Goal: Task Accomplishment & Management: Manage account settings

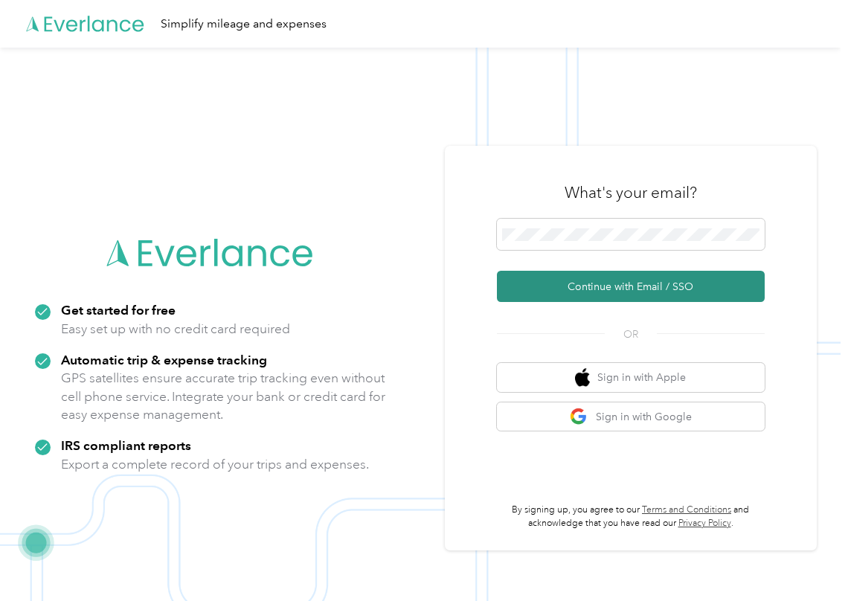
click at [530, 288] on button "Continue with Email / SSO" at bounding box center [631, 286] width 268 height 31
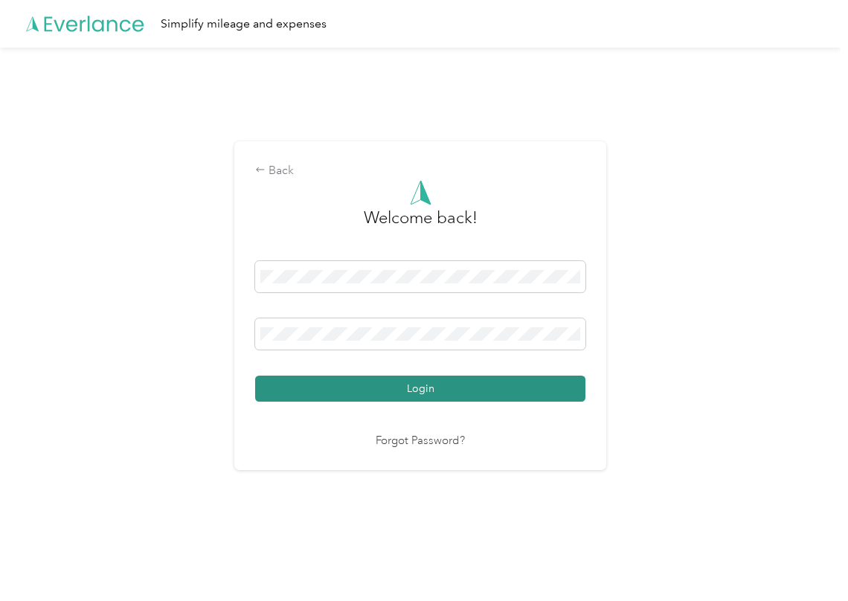
click at [322, 388] on button "Login" at bounding box center [420, 388] width 330 height 26
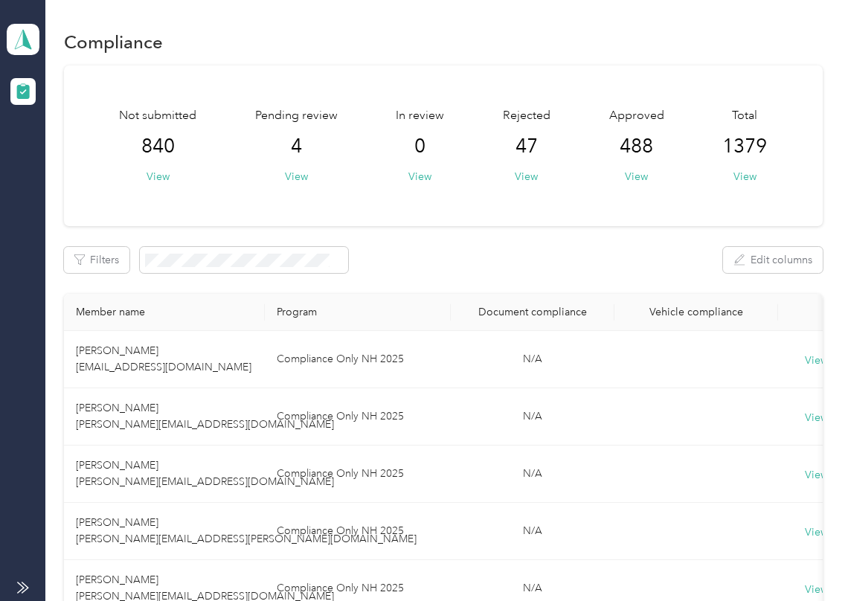
click at [298, 173] on button "View" at bounding box center [296, 177] width 23 height 16
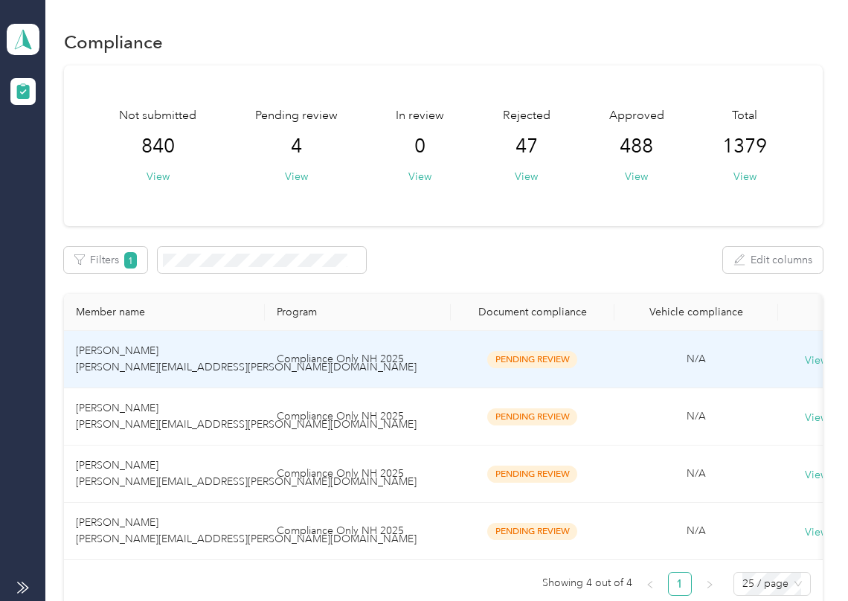
click at [132, 370] on span "[PERSON_NAME] [PERSON_NAME][EMAIL_ADDRESS][PERSON_NAME][DOMAIN_NAME]" at bounding box center [246, 358] width 341 height 29
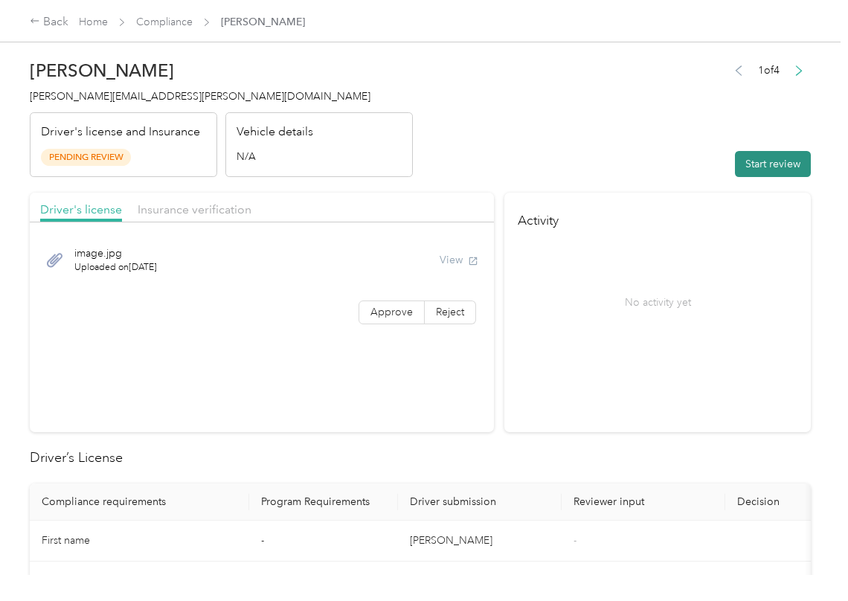
click at [748, 162] on button "Start review" at bounding box center [773, 164] width 76 height 26
click at [602, 131] on header "[PERSON_NAME] [PERSON_NAME][EMAIL_ADDRESS][PERSON_NAME][DOMAIN_NAME] Driver's l…" at bounding box center [420, 114] width 781 height 125
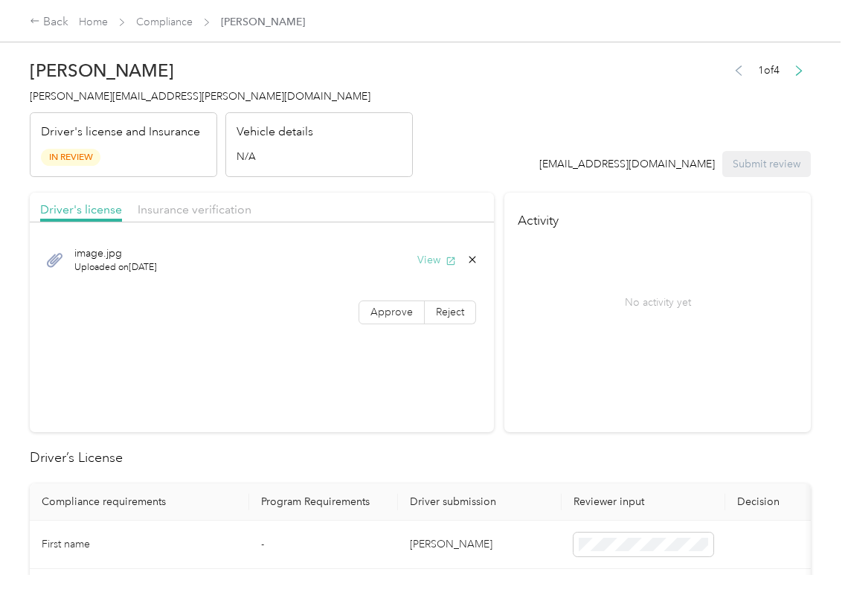
click at [429, 254] on button "View" at bounding box center [436, 260] width 39 height 16
click at [370, 307] on span "Approve" at bounding box center [391, 312] width 42 height 13
click at [337, 224] on div at bounding box center [262, 226] width 464 height 8
click at [214, 221] on div "Driver's license Insurance verification" at bounding box center [262, 208] width 464 height 30
click at [216, 213] on span "Insurance verification" at bounding box center [195, 209] width 114 height 14
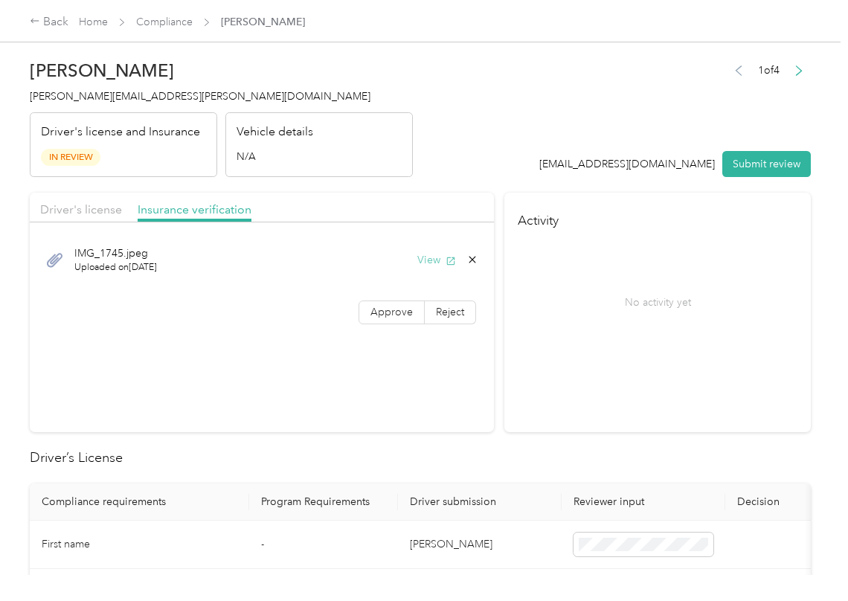
click at [426, 256] on button "View" at bounding box center [436, 260] width 39 height 16
click at [387, 306] on span "Approve" at bounding box center [391, 312] width 42 height 13
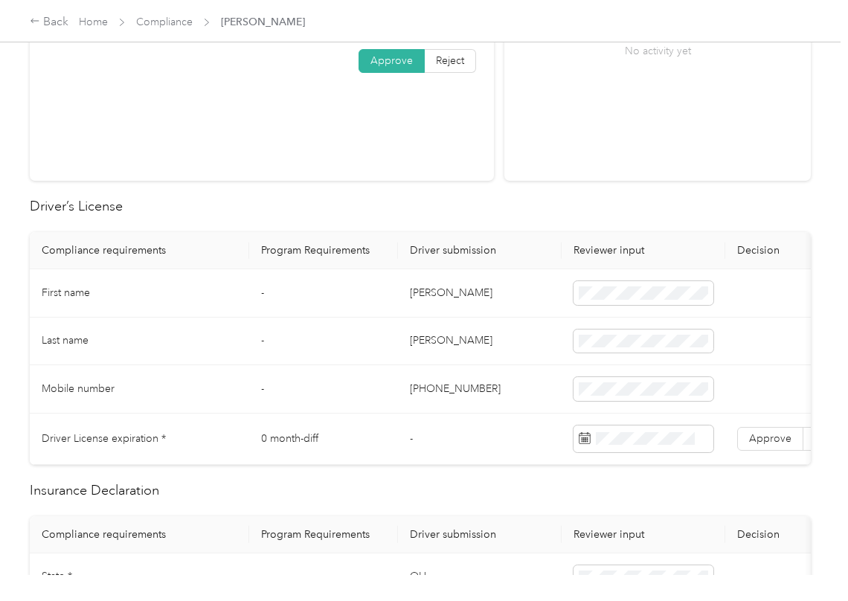
scroll to position [297, 0]
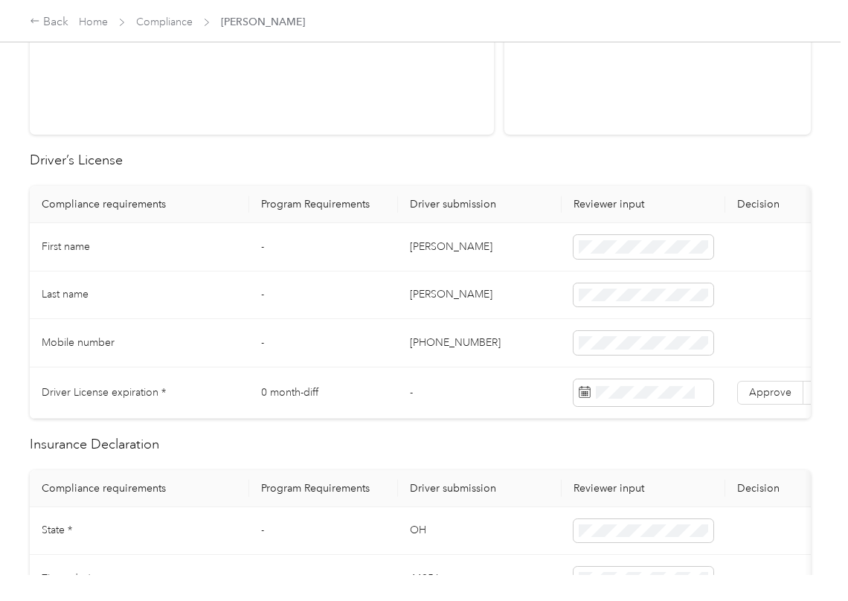
click at [416, 253] on td "[PERSON_NAME]" at bounding box center [480, 247] width 164 height 48
copy td "[PERSON_NAME]"
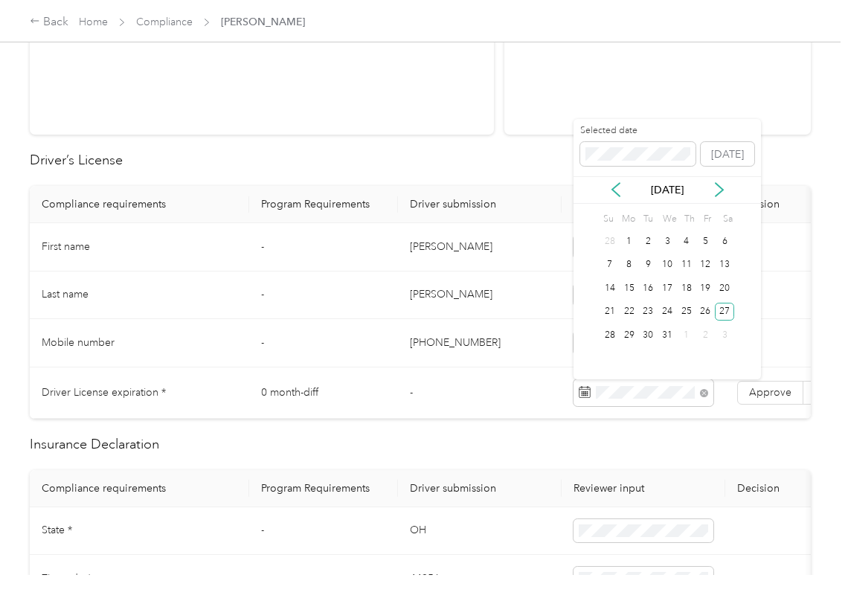
click at [435, 228] on td "[PERSON_NAME]" at bounding box center [480, 247] width 164 height 48
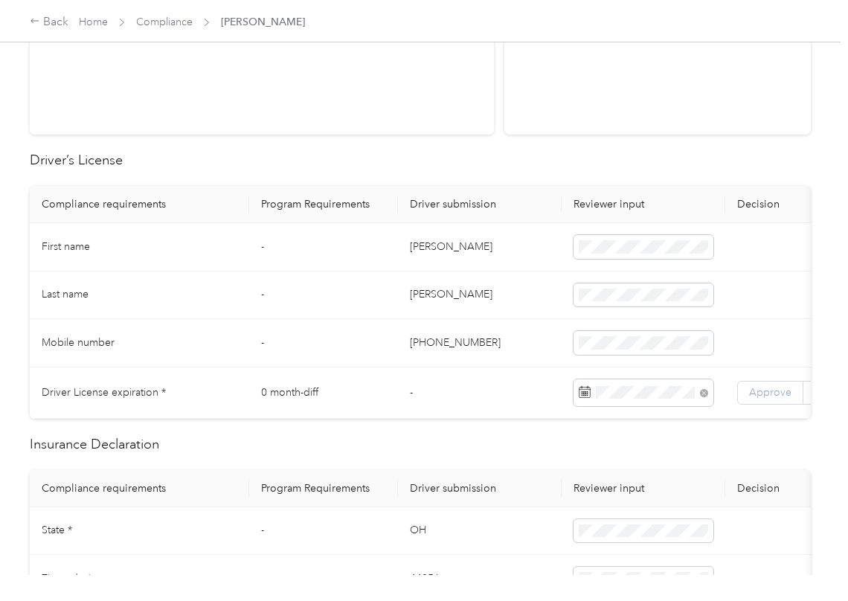
click at [756, 394] on span "Approve" at bounding box center [770, 392] width 42 height 13
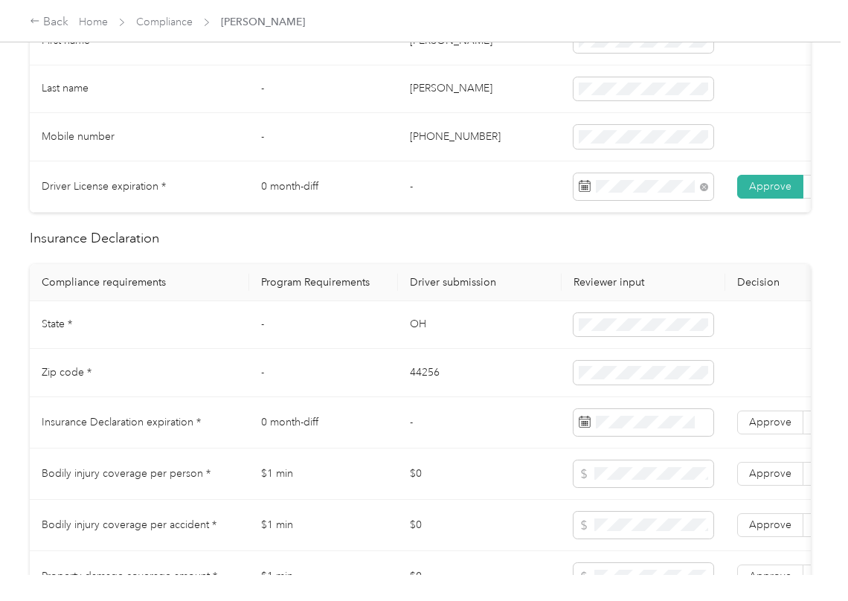
scroll to position [595, 0]
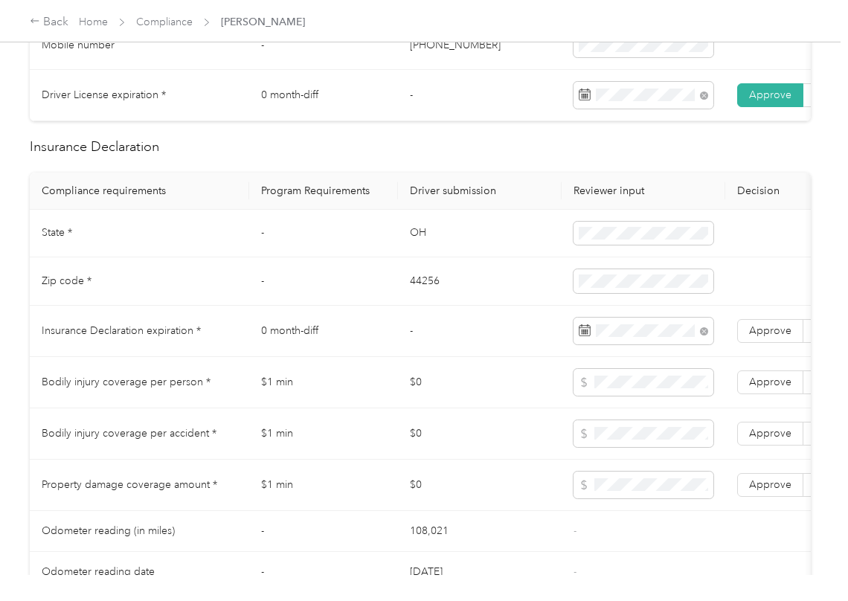
drag, startPoint x: 287, startPoint y: 355, endPoint x: 375, endPoint y: 361, distance: 87.9
click at [290, 355] on td "0 month-diff" at bounding box center [323, 331] width 149 height 51
click at [761, 337] on span "Approve" at bounding box center [770, 330] width 42 height 13
click at [647, 391] on span at bounding box center [643, 382] width 140 height 27
click at [769, 497] on label "Approve" at bounding box center [770, 485] width 66 height 24
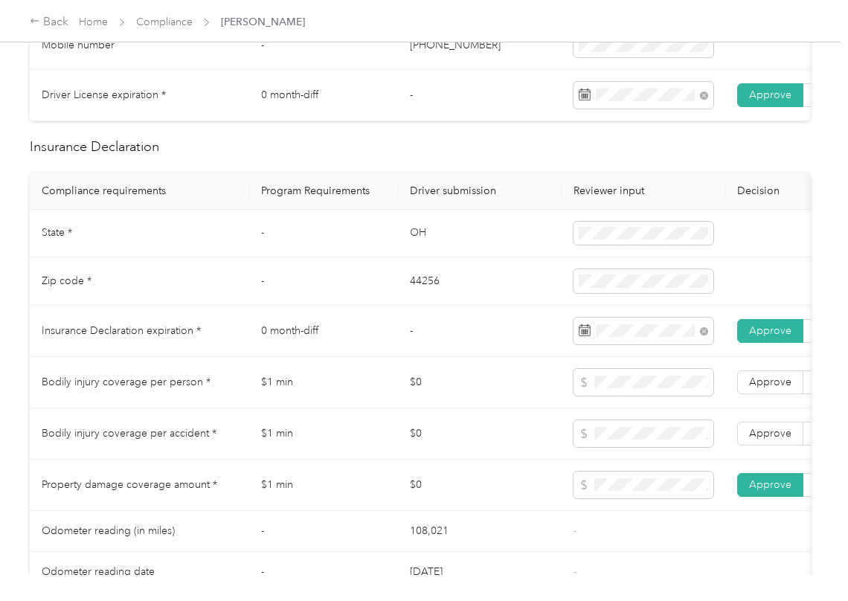
drag, startPoint x: 769, startPoint y: 459, endPoint x: 772, endPoint y: 436, distance: 23.2
click at [769, 445] on label "Approve" at bounding box center [770, 434] width 66 height 24
click at [773, 388] on span "Approve" at bounding box center [770, 381] width 42 height 13
click at [470, 451] on td "$0" at bounding box center [480, 433] width 164 height 51
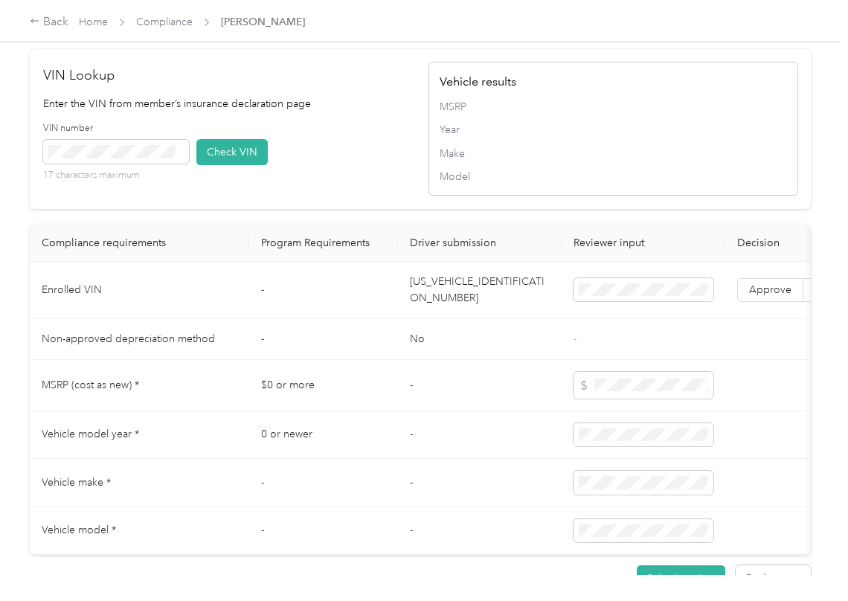
click at [460, 316] on td "[US_VEHICLE_IDENTIFICATION_NUMBER]" at bounding box center [480, 290] width 164 height 57
click at [480, 406] on td "-" at bounding box center [480, 385] width 164 height 51
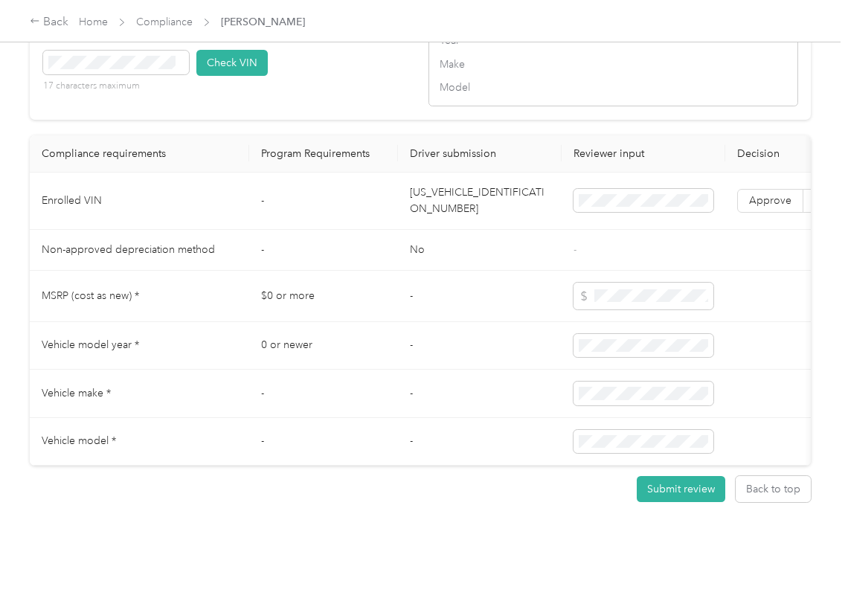
scroll to position [0, 275]
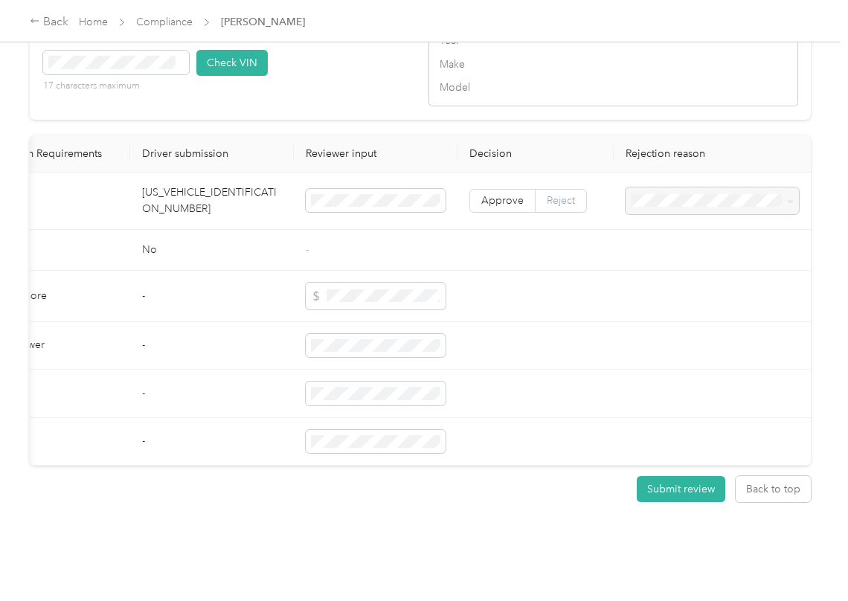
click at [566, 194] on span "Reject" at bounding box center [560, 200] width 28 height 13
click at [694, 211] on span "Vehicle VIN missing from uploaded Insurance Policy doc" at bounding box center [701, 208] width 146 height 28
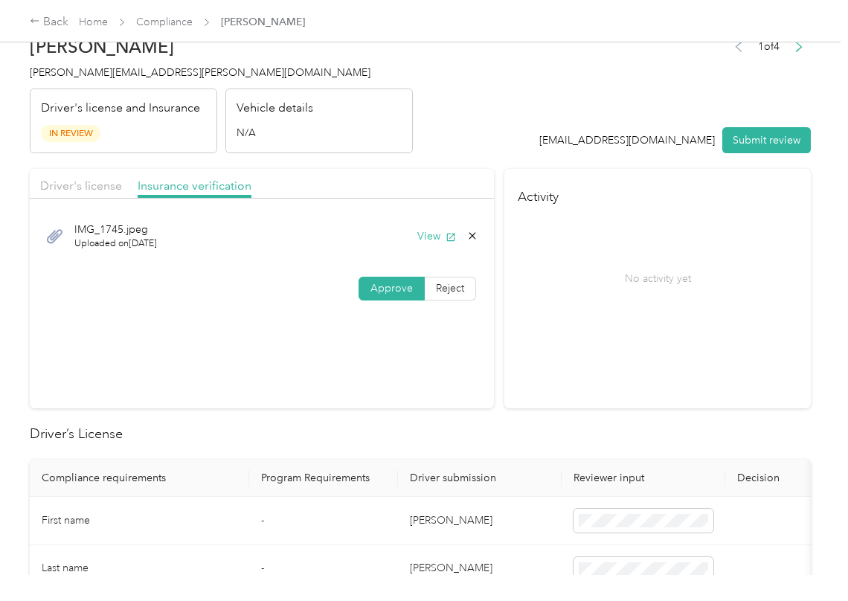
scroll to position [0, 0]
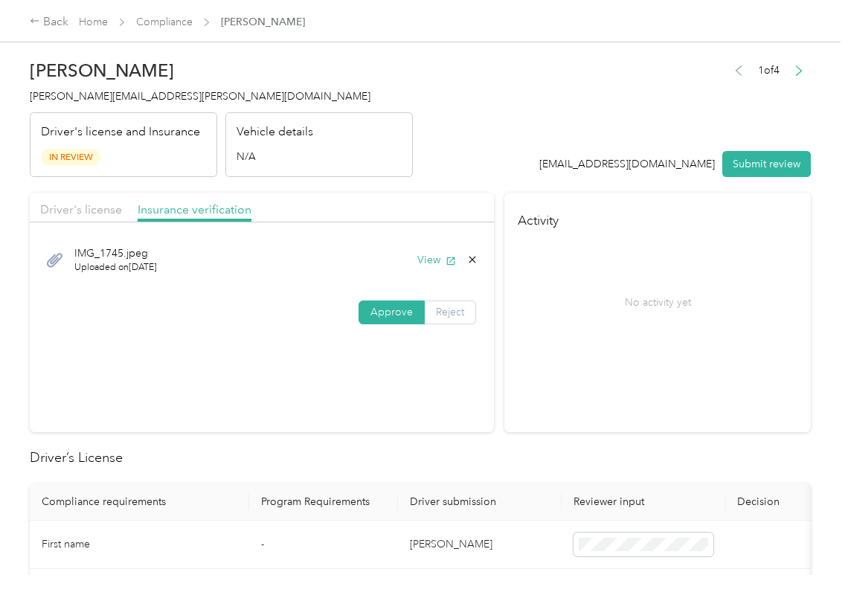
click at [443, 306] on span "Reject" at bounding box center [450, 312] width 28 height 13
click at [268, 379] on span "Uploaded insurance document is blurry or cut off image" at bounding box center [278, 357] width 102 height 44
click at [769, 158] on button "Submit review" at bounding box center [766, 164] width 88 height 26
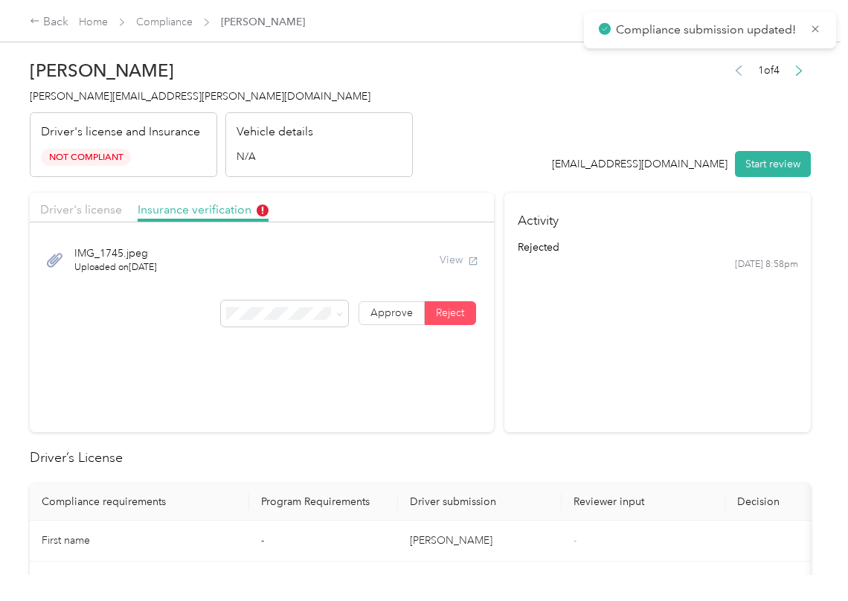
click at [94, 105] on div "[PERSON_NAME] Jacobs [EMAIL_ADDRESS][PERSON_NAME][DOMAIN_NAME] Driver's license…" at bounding box center [221, 114] width 383 height 125
copy span "[PERSON_NAME][EMAIL_ADDRESS][PERSON_NAME][DOMAIN_NAME]"
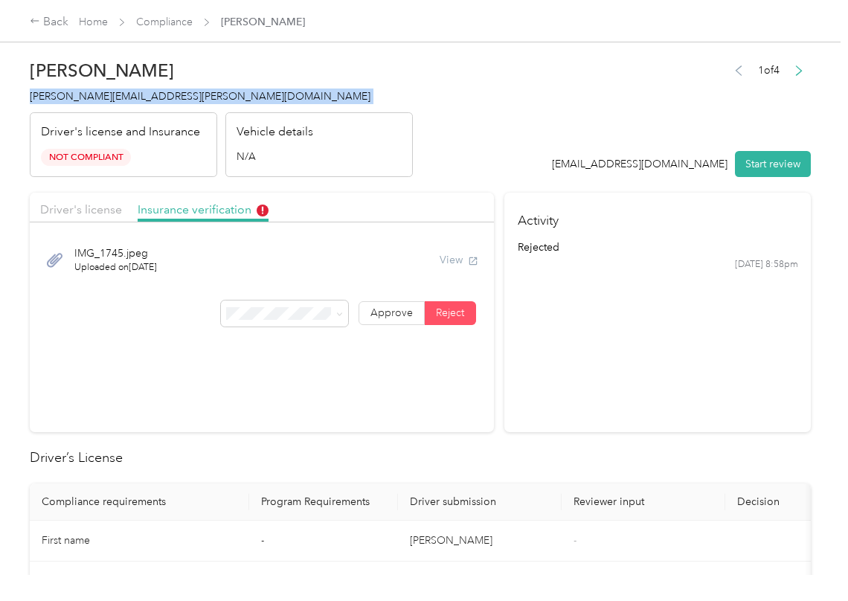
drag, startPoint x: 419, startPoint y: 391, endPoint x: 306, endPoint y: 366, distance: 115.8
click at [419, 391] on section "Driver's license Insurance verification IMG_1745.jpeg Uploaded on [DATE] View A…" at bounding box center [262, 312] width 464 height 239
click at [619, 410] on section "Activity rejected [DATE] 8:58pm" at bounding box center [657, 312] width 306 height 239
click at [156, 19] on link "Compliance" at bounding box center [164, 22] width 57 height 13
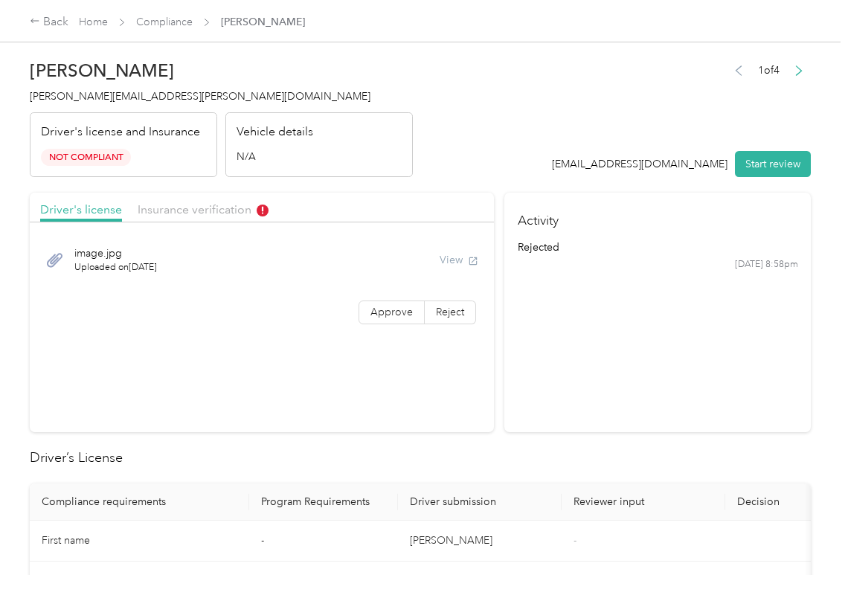
click at [432, 483] on th "Driver submission" at bounding box center [480, 501] width 164 height 37
click at [167, 16] on link "Compliance" at bounding box center [164, 22] width 57 height 13
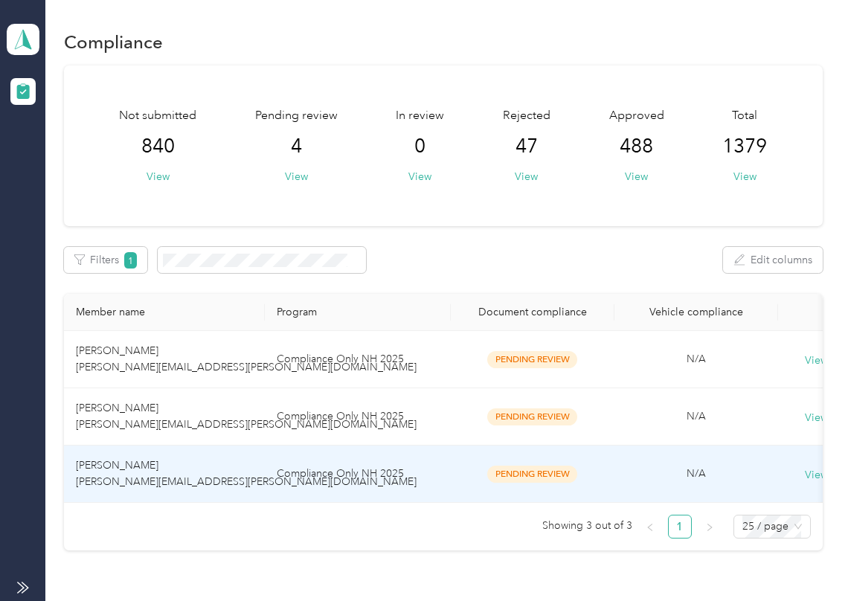
click at [132, 473] on td "[PERSON_NAME] [PERSON_NAME][EMAIL_ADDRESS][PERSON_NAME][DOMAIN_NAME]" at bounding box center [164, 473] width 201 height 57
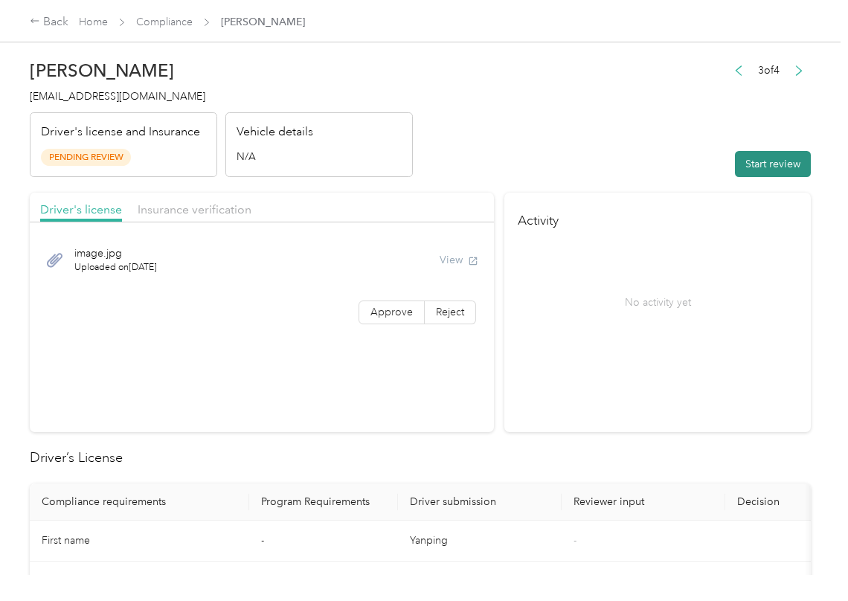
click at [742, 156] on button "Start review" at bounding box center [773, 164] width 76 height 26
drag, startPoint x: 587, startPoint y: 113, endPoint x: 465, endPoint y: 250, distance: 183.8
click at [583, 114] on header "[PERSON_NAME] [PERSON_NAME][EMAIL_ADDRESS][PERSON_NAME][DOMAIN_NAME] Driver's l…" at bounding box center [420, 114] width 781 height 125
click at [370, 310] on span "Approve" at bounding box center [391, 312] width 42 height 13
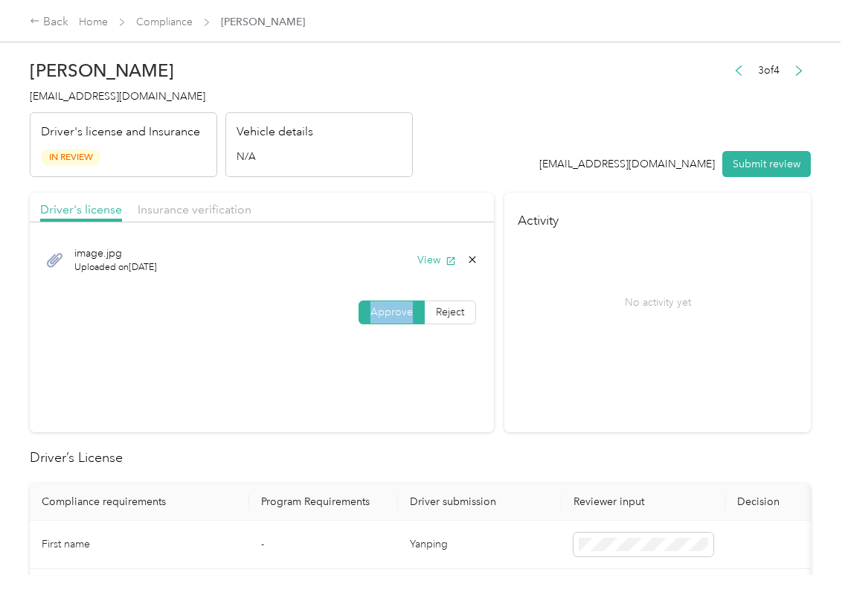
click at [370, 310] on span "Approve" at bounding box center [391, 312] width 42 height 13
click at [418, 259] on button "View" at bounding box center [436, 260] width 39 height 16
click at [449, 208] on div "Driver's license Insurance verification" at bounding box center [262, 208] width 464 height 30
click at [197, 220] on div "Driver's license Insurance verification" at bounding box center [262, 208] width 464 height 30
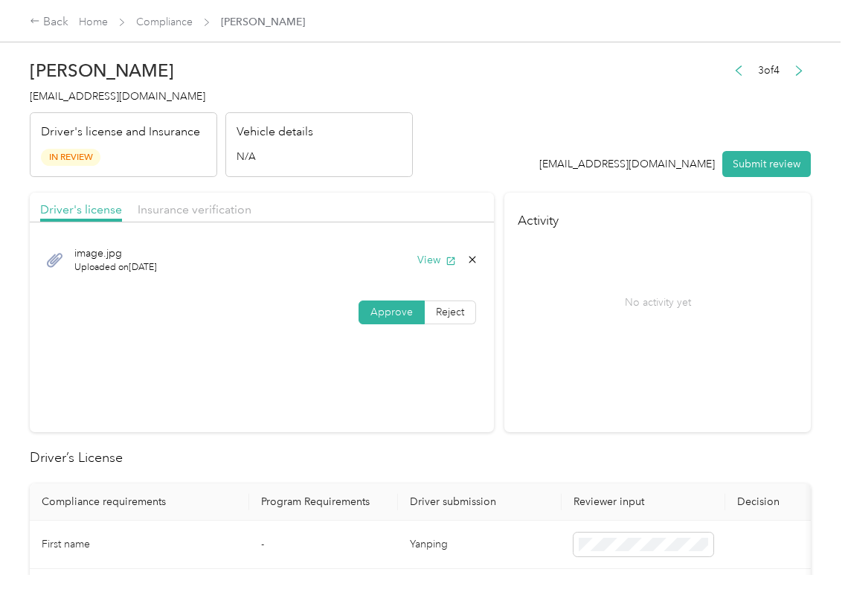
click at [197, 220] on div "Driver's license Insurance verification" at bounding box center [262, 208] width 464 height 30
click at [199, 218] on div "Insurance verification" at bounding box center [195, 210] width 114 height 19
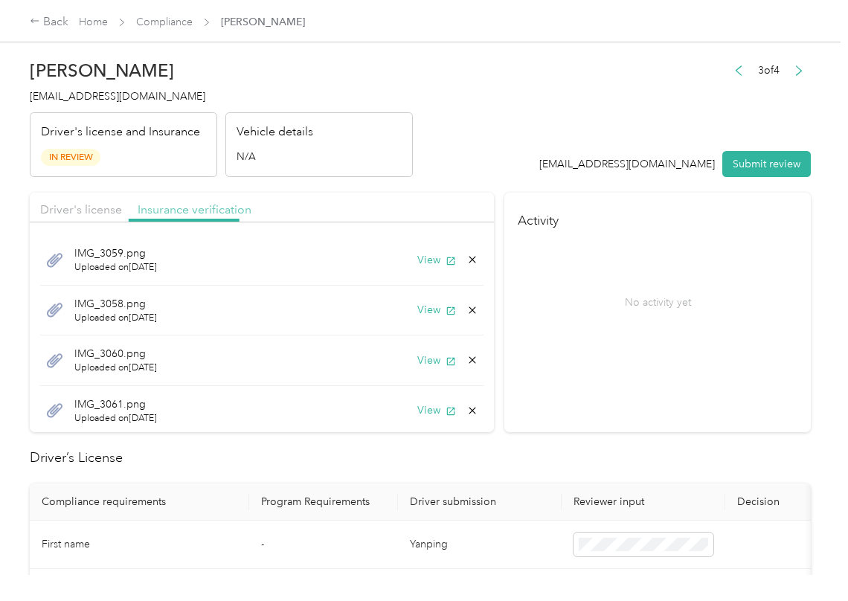
click at [208, 212] on span "Insurance verification" at bounding box center [195, 209] width 114 height 14
click at [417, 260] on button "View" at bounding box center [436, 260] width 39 height 16
click at [417, 305] on button "View" at bounding box center [436, 310] width 39 height 16
click at [417, 357] on button "View" at bounding box center [436, 360] width 39 height 16
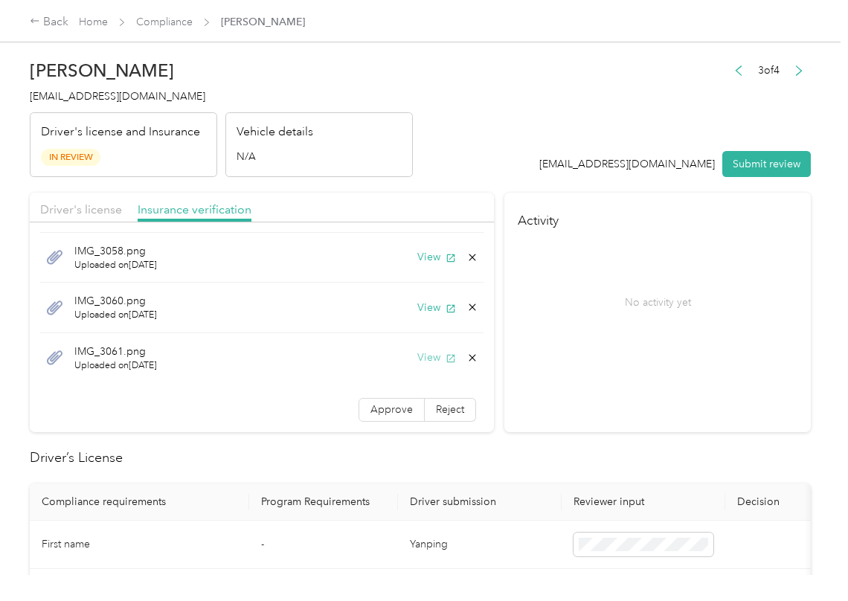
click at [417, 352] on button "View" at bounding box center [436, 357] width 39 height 16
click at [373, 410] on span "Approve" at bounding box center [391, 409] width 42 height 13
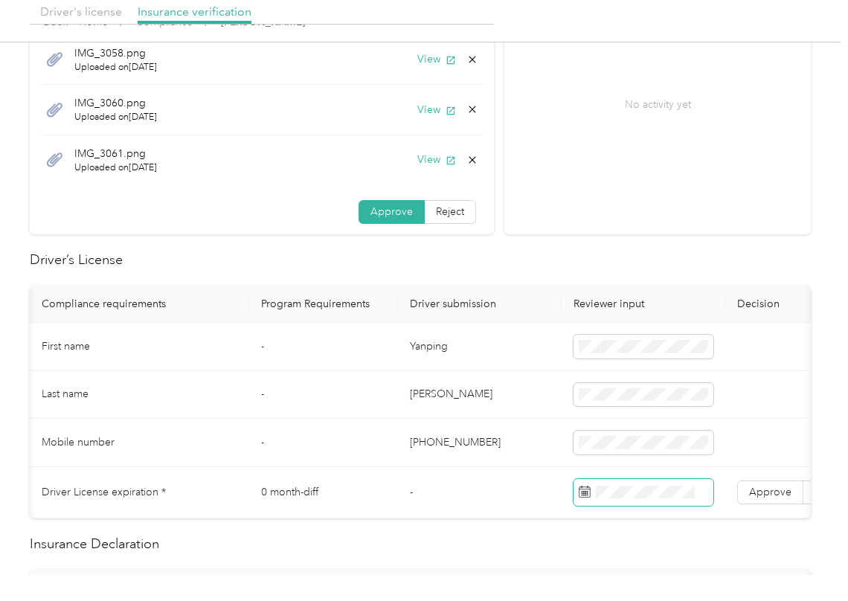
scroll to position [0, 112]
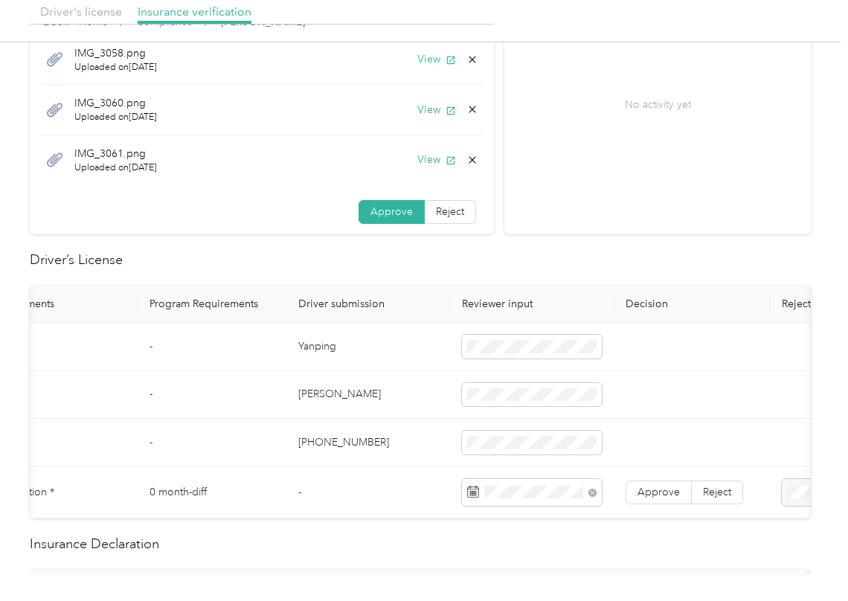
click at [138, 349] on td "-" at bounding box center [212, 347] width 149 height 48
click at [658, 489] on span "Approve" at bounding box center [658, 492] width 42 height 13
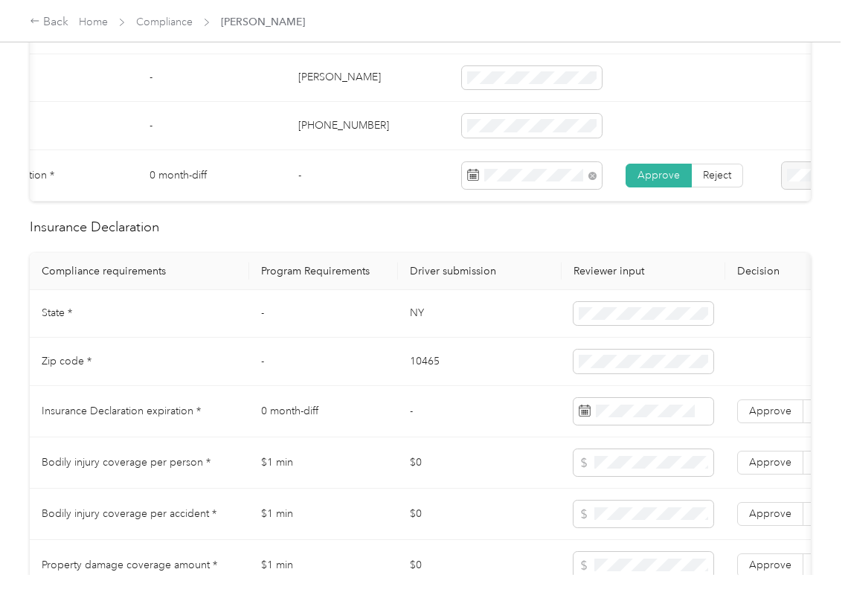
scroll to position [595, 0]
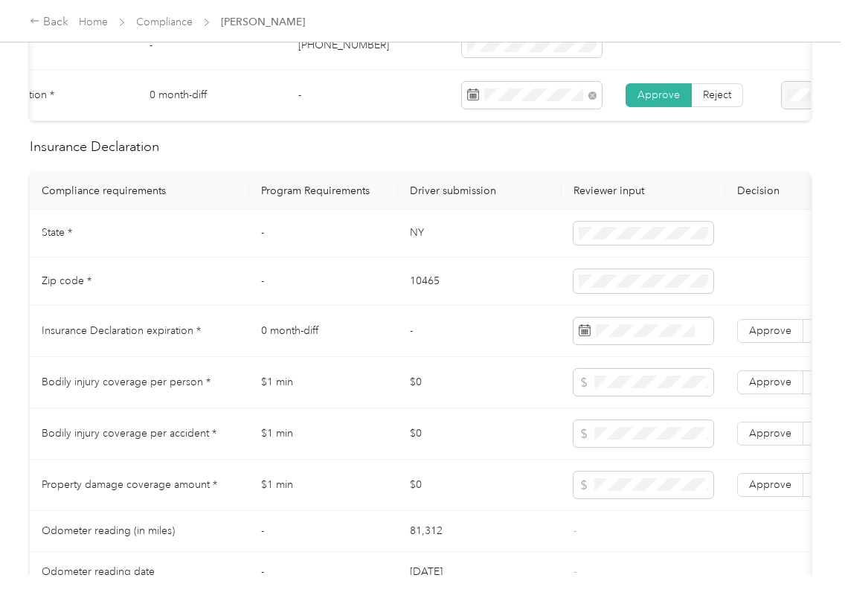
click at [410, 248] on td "NY" at bounding box center [480, 234] width 164 height 48
copy td "NY"
click at [428, 303] on td "10465" at bounding box center [480, 281] width 164 height 48
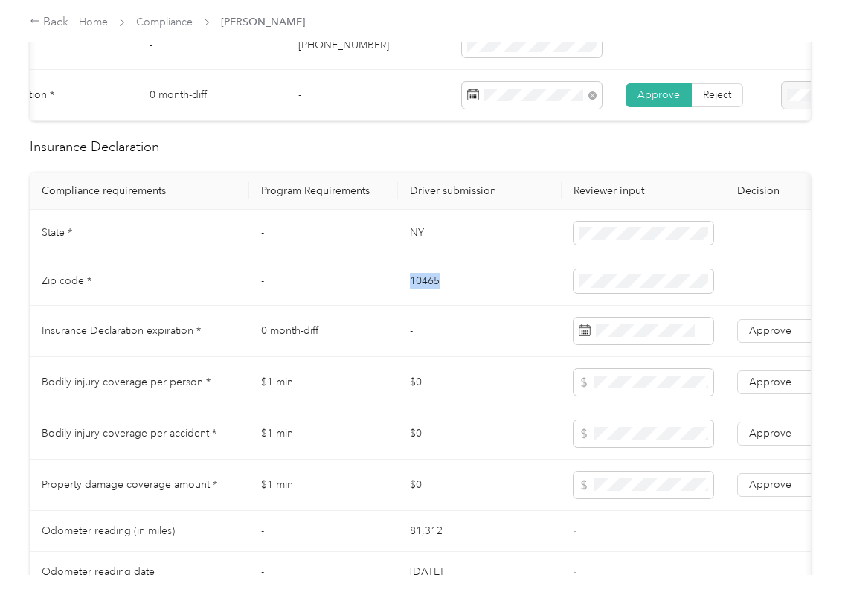
click at [428, 303] on td "10465" at bounding box center [480, 281] width 164 height 48
copy td "10465"
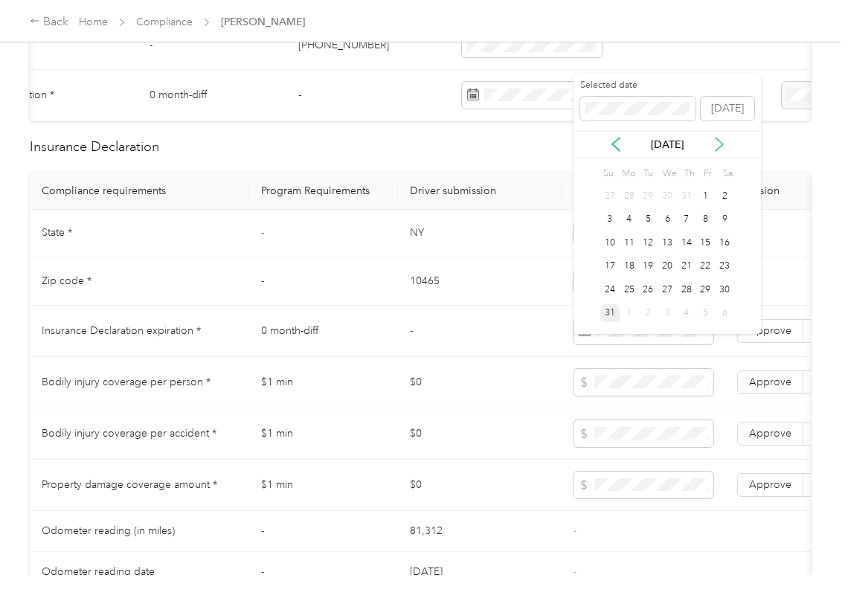
click at [714, 149] on icon at bounding box center [719, 144] width 15 height 15
click at [683, 215] on div "11" at bounding box center [686, 219] width 19 height 19
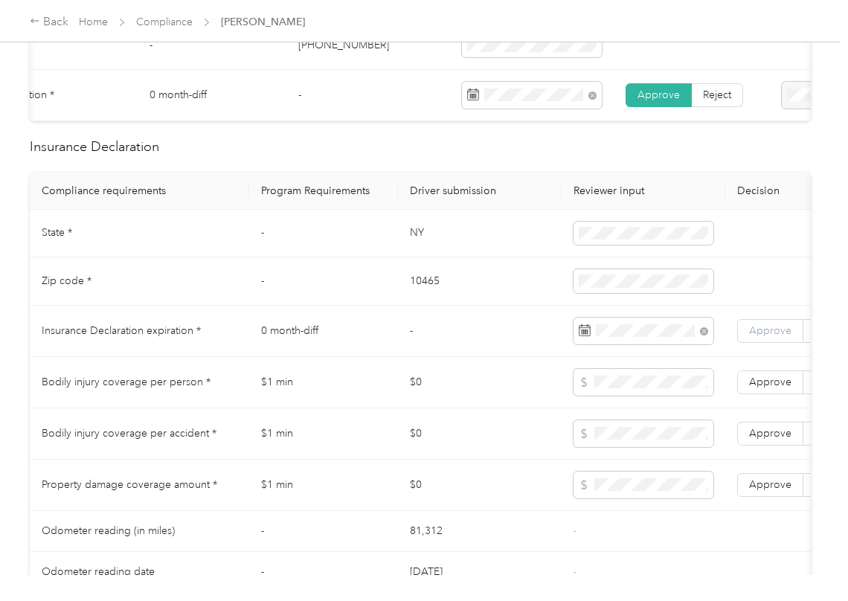
click at [761, 343] on label "Approve" at bounding box center [770, 331] width 66 height 24
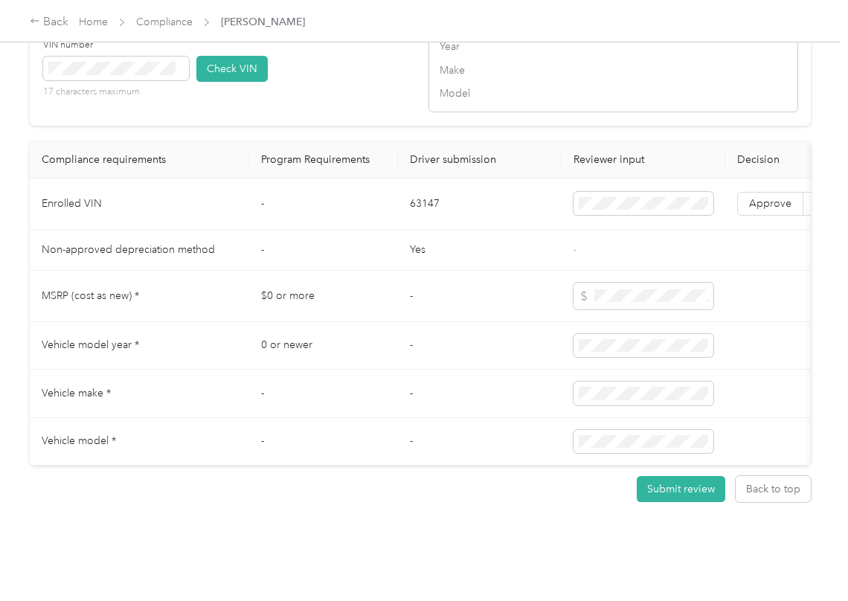
click at [423, 230] on td "63147" at bounding box center [480, 203] width 164 height 51
copy td "63147"
click at [455, 358] on td "-" at bounding box center [480, 346] width 164 height 48
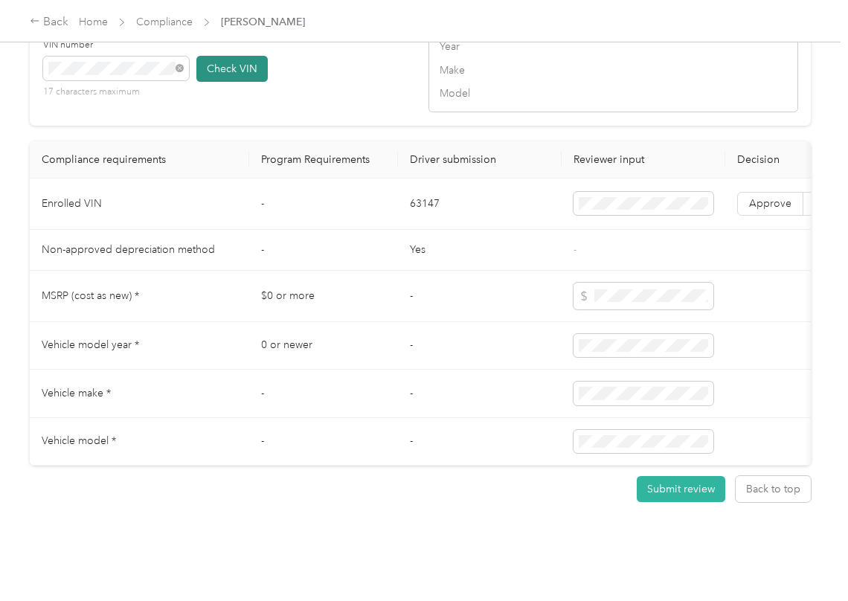
click at [223, 82] on button "Check VIN" at bounding box center [231, 69] width 71 height 26
click at [789, 210] on span "Approve" at bounding box center [770, 203] width 42 height 13
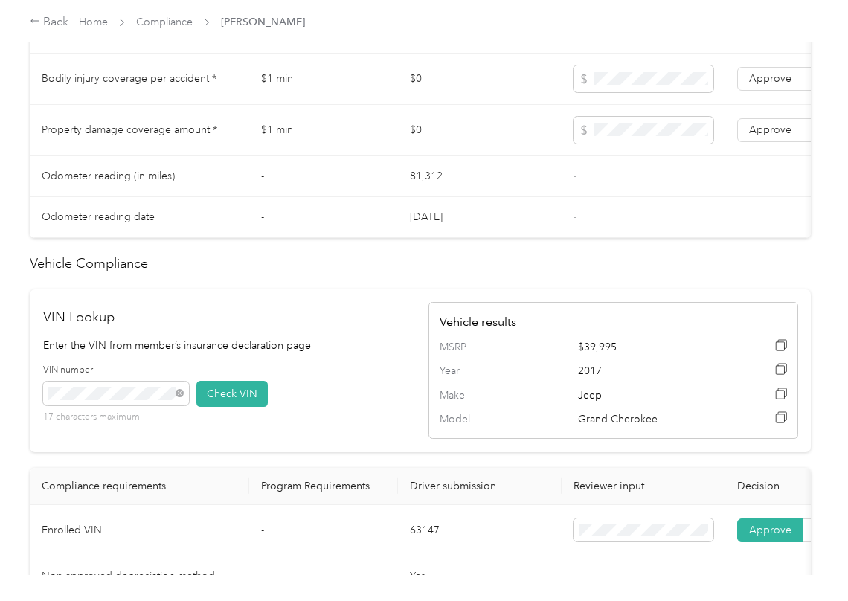
scroll to position [894, 0]
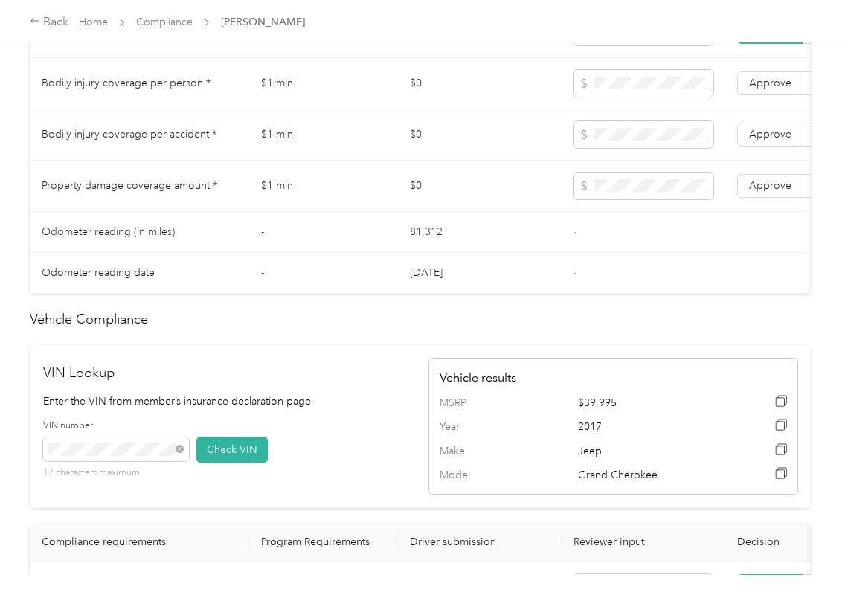
drag, startPoint x: 759, startPoint y: 205, endPoint x: 779, endPoint y: 164, distance: 45.6
click at [761, 192] on span "Approve" at bounding box center [770, 185] width 42 height 13
click at [784, 132] on td "Approve Reject" at bounding box center [803, 134] width 156 height 51
click at [778, 95] on label "Approve" at bounding box center [770, 83] width 66 height 24
drag, startPoint x: 774, startPoint y: 146, endPoint x: 774, endPoint y: 182, distance: 35.7
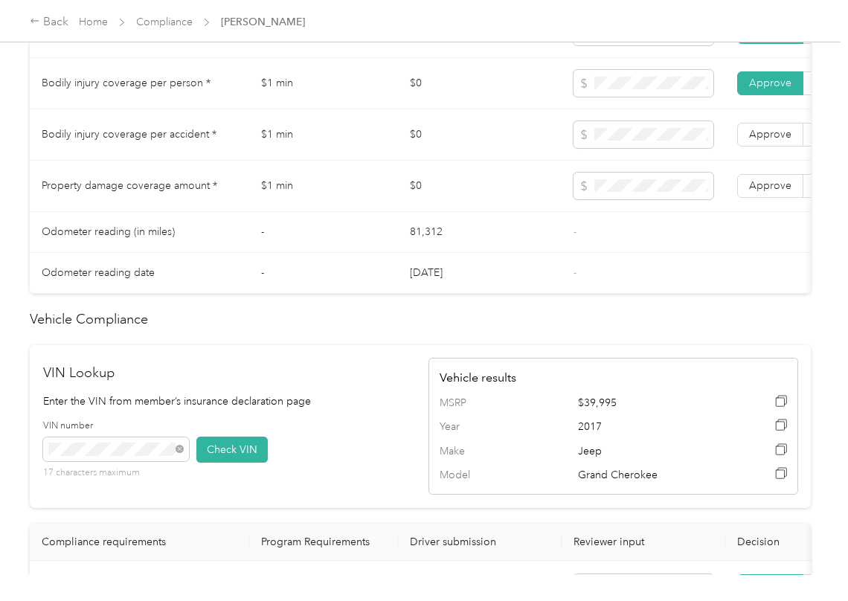
click at [774, 141] on span "Approve" at bounding box center [770, 134] width 42 height 13
drag, startPoint x: 771, startPoint y: 204, endPoint x: 622, endPoint y: 239, distance: 153.5
click at [771, 192] on span "Approve" at bounding box center [770, 185] width 42 height 13
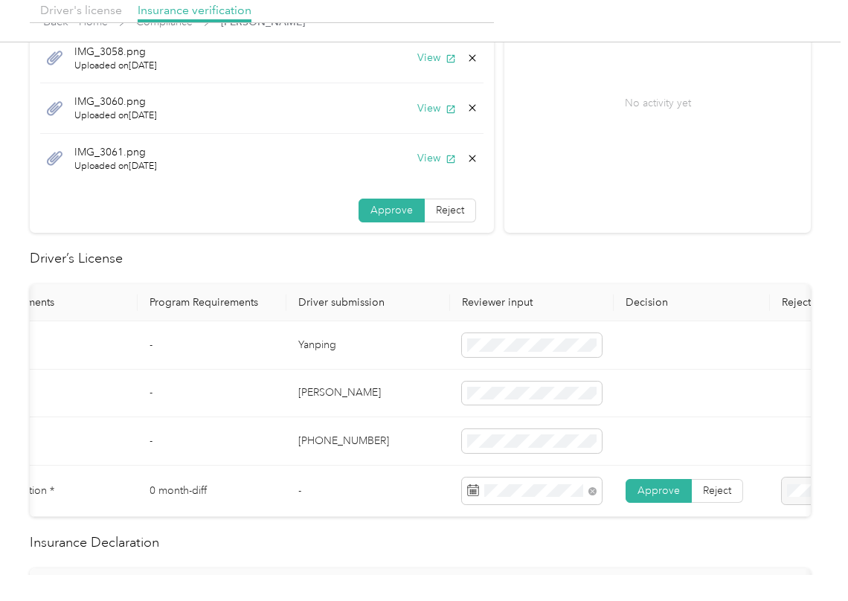
scroll to position [0, 0]
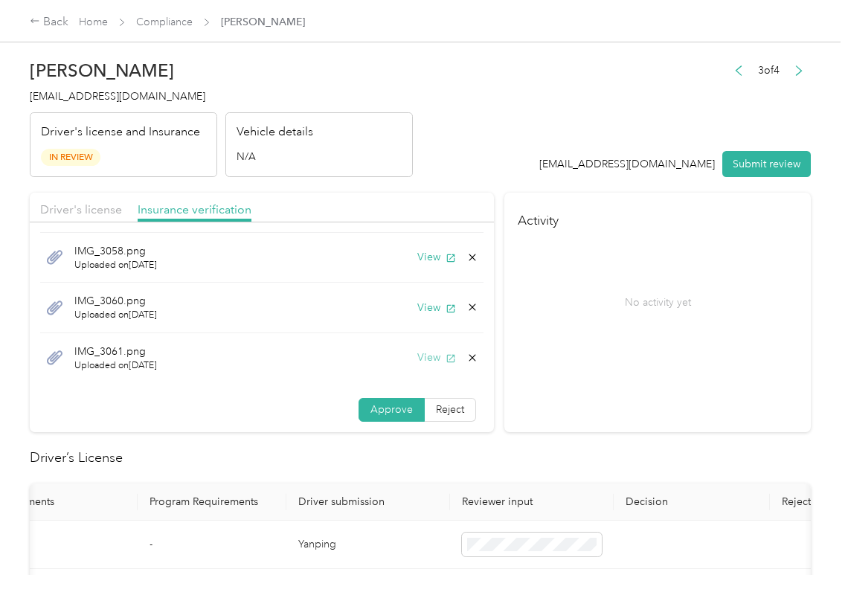
click at [417, 363] on button "View" at bounding box center [436, 357] width 39 height 16
drag, startPoint x: 655, startPoint y: 363, endPoint x: 639, endPoint y: 367, distance: 16.2
click at [655, 363] on div "No activity yet" at bounding box center [657, 301] width 280 height 125
click at [639, 460] on h2 "Driver’s License" at bounding box center [420, 458] width 781 height 20
click at [679, 355] on div "No activity yet" at bounding box center [657, 301] width 280 height 125
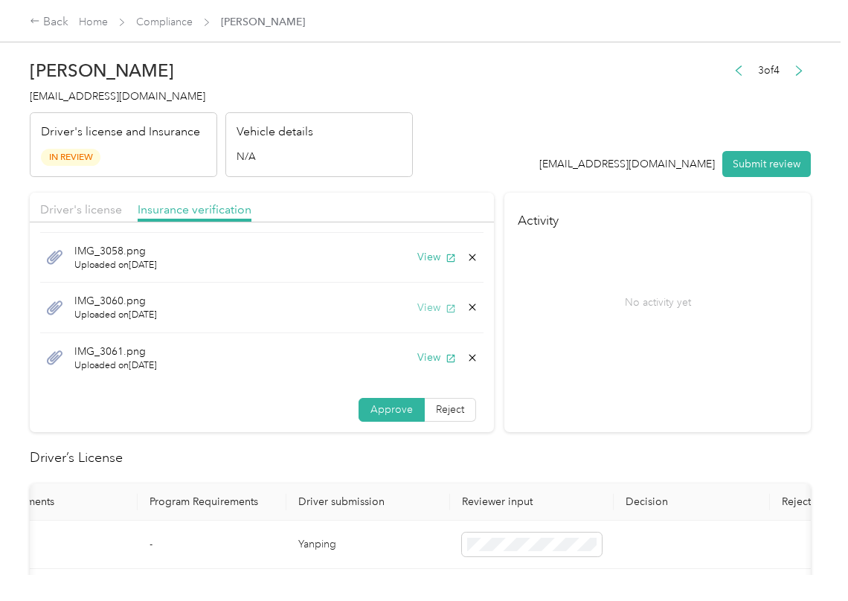
click at [417, 307] on button "View" at bounding box center [436, 308] width 39 height 16
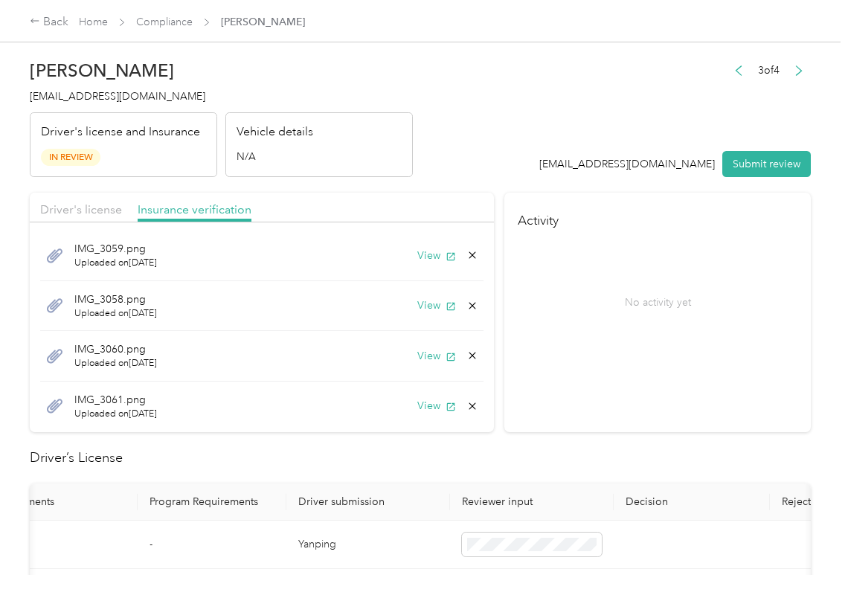
scroll to position [1, 0]
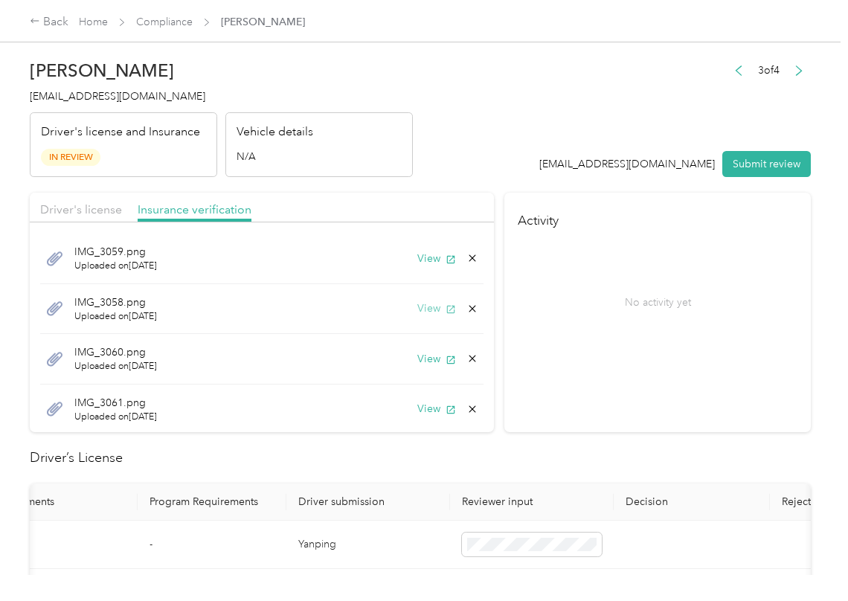
click at [425, 308] on button "View" at bounding box center [436, 308] width 39 height 16
click at [466, 259] on icon at bounding box center [472, 260] width 12 height 12
click at [405, 268] on button "Yes" at bounding box center [416, 272] width 29 height 24
click at [419, 313] on button "View" at bounding box center [436, 310] width 39 height 16
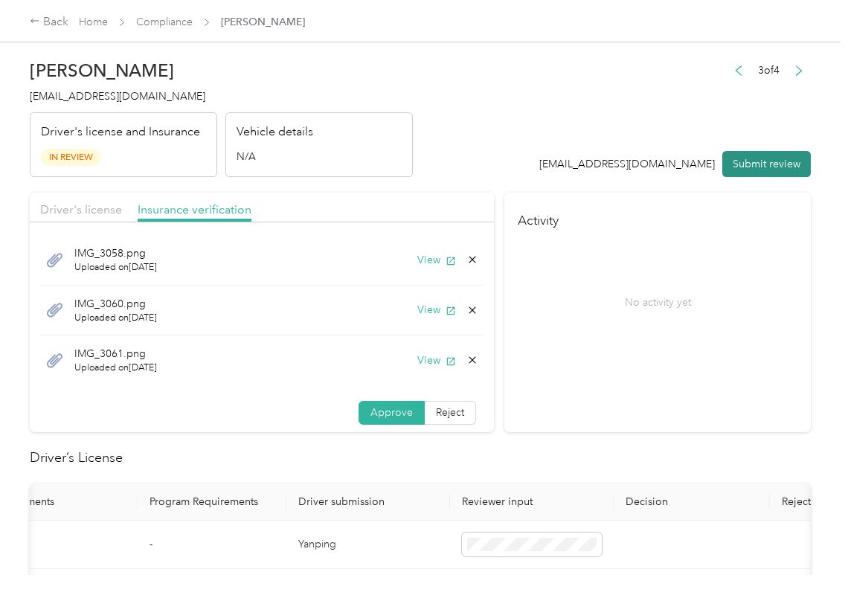
click at [742, 174] on button "Submit review" at bounding box center [766, 164] width 88 height 26
click at [92, 84] on div "[PERSON_NAME] [PERSON_NAME][EMAIL_ADDRESS][PERSON_NAME][DOMAIN_NAME] Driver's l…" at bounding box center [221, 114] width 383 height 125
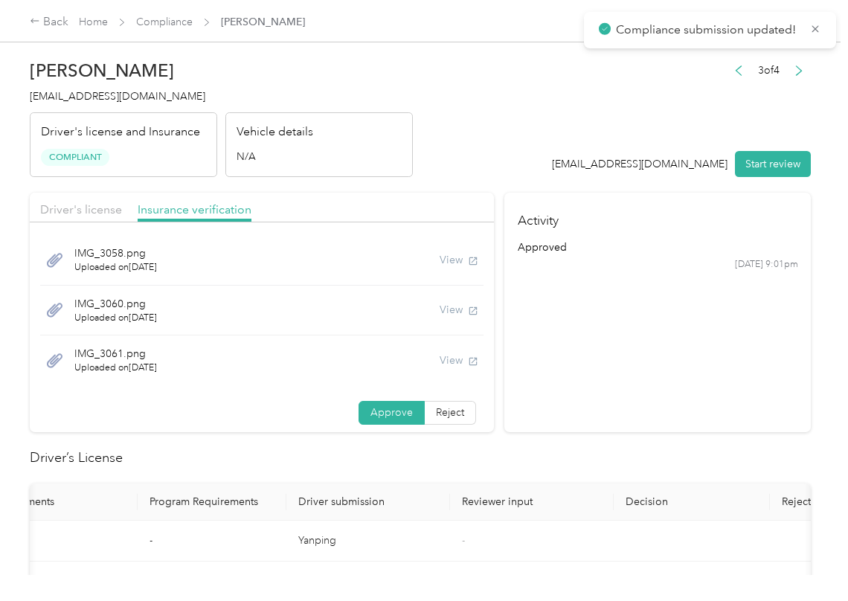
click at [69, 101] on span "[EMAIL_ADDRESS][DOMAIN_NAME]" at bounding box center [117, 96] width 175 height 13
copy span "[EMAIL_ADDRESS][DOMAIN_NAME]"
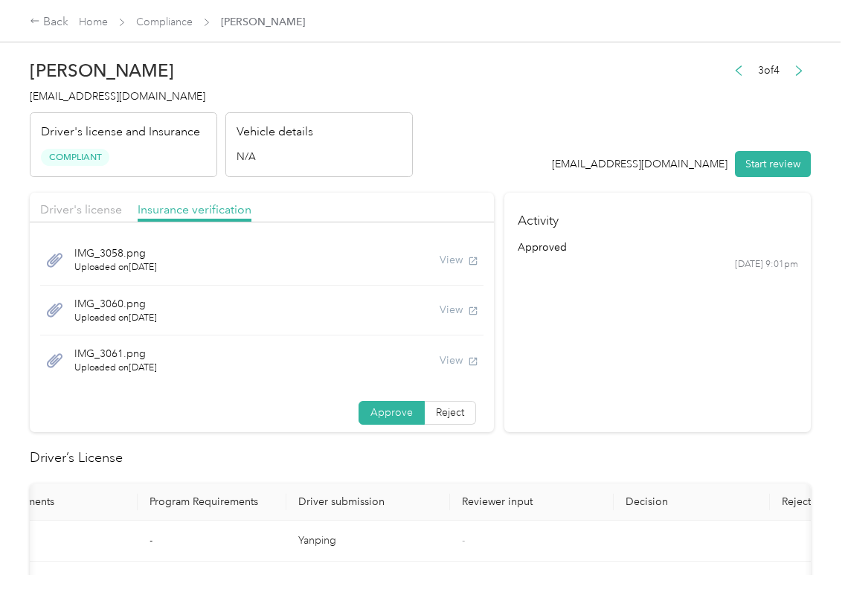
click at [510, 458] on h2 "Driver’s License" at bounding box center [420, 458] width 781 height 20
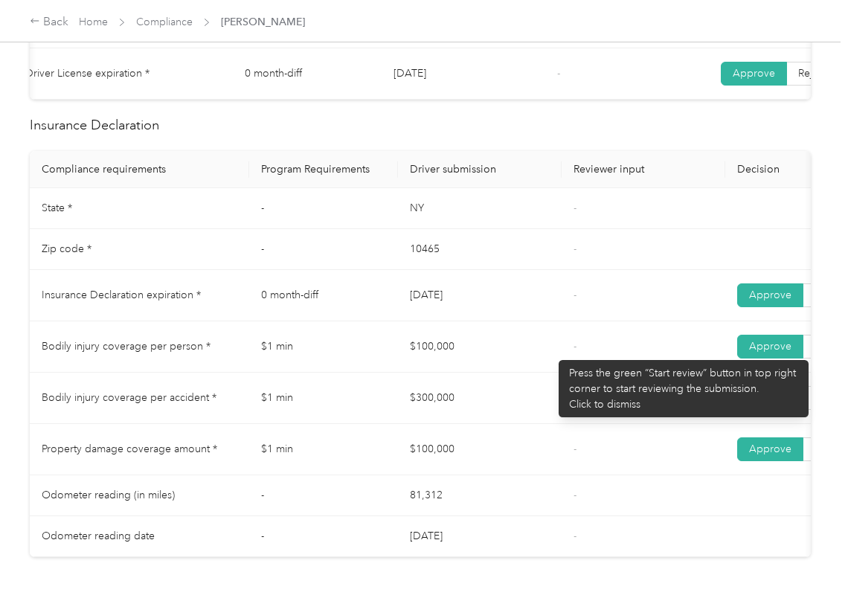
scroll to position [793, 0]
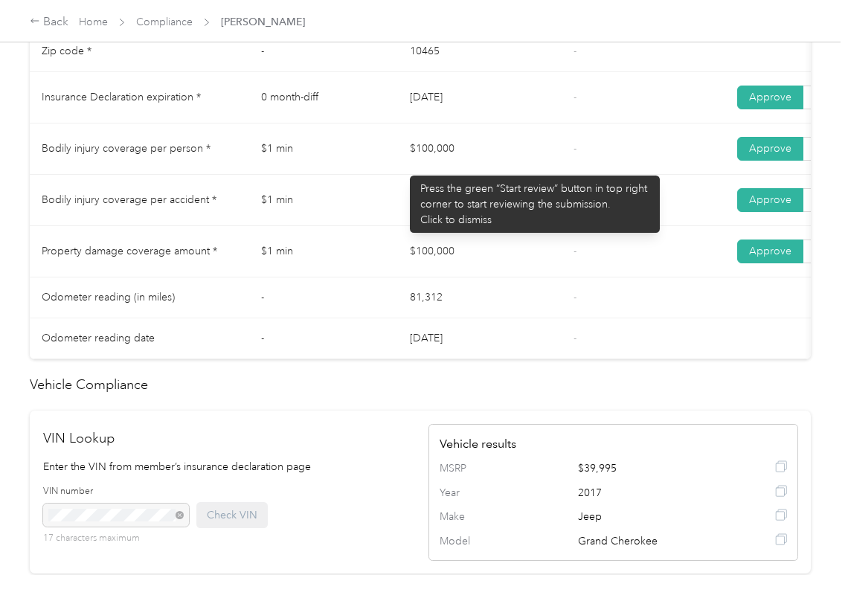
drag, startPoint x: 402, startPoint y: 168, endPoint x: 429, endPoint y: 210, distance: 49.5
click at [448, 173] on td "$100,000" at bounding box center [480, 148] width 164 height 51
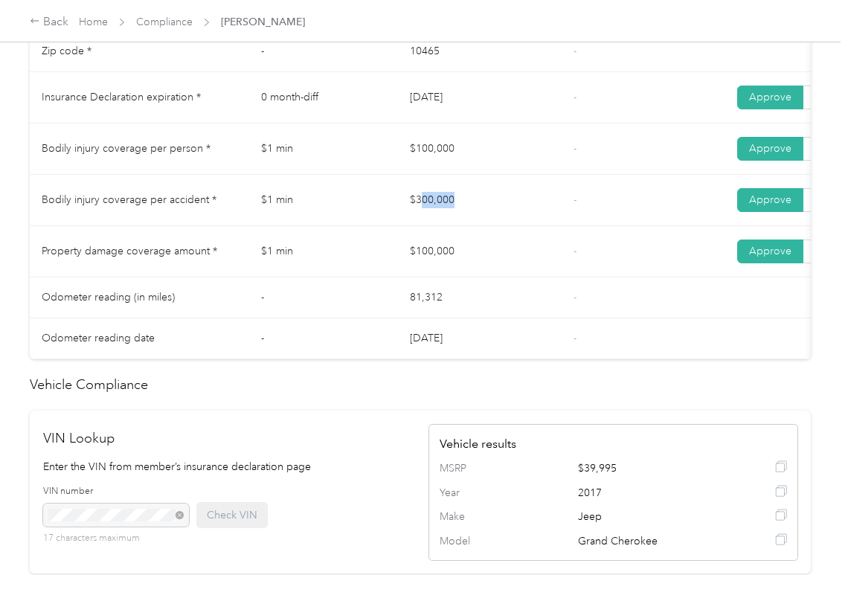
drag, startPoint x: 419, startPoint y: 212, endPoint x: 494, endPoint y: 245, distance: 81.5
click at [477, 226] on td "$300,000" at bounding box center [480, 200] width 164 height 51
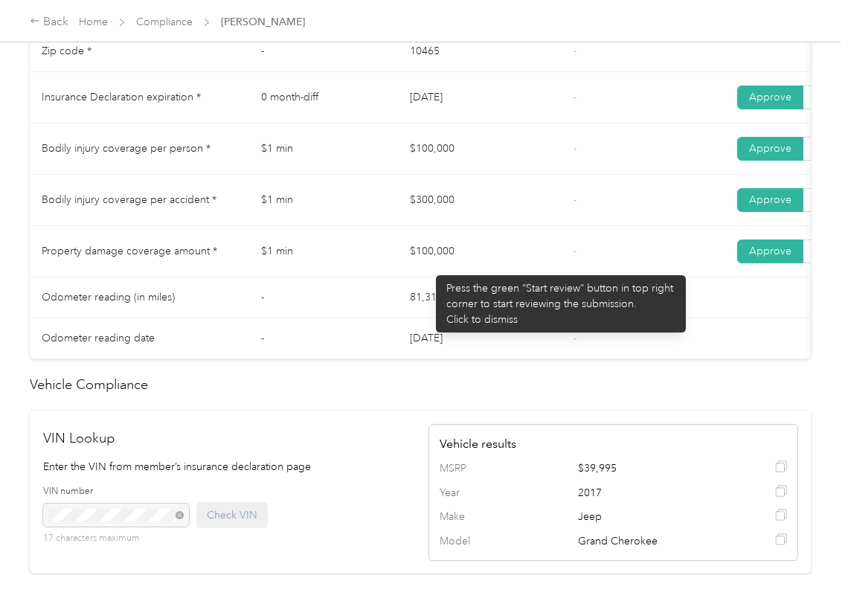
drag, startPoint x: 428, startPoint y: 268, endPoint x: 540, endPoint y: 283, distance: 112.6
click at [465, 274] on td "$100,000" at bounding box center [480, 251] width 164 height 51
click at [540, 277] on td "$100,000" at bounding box center [480, 251] width 164 height 51
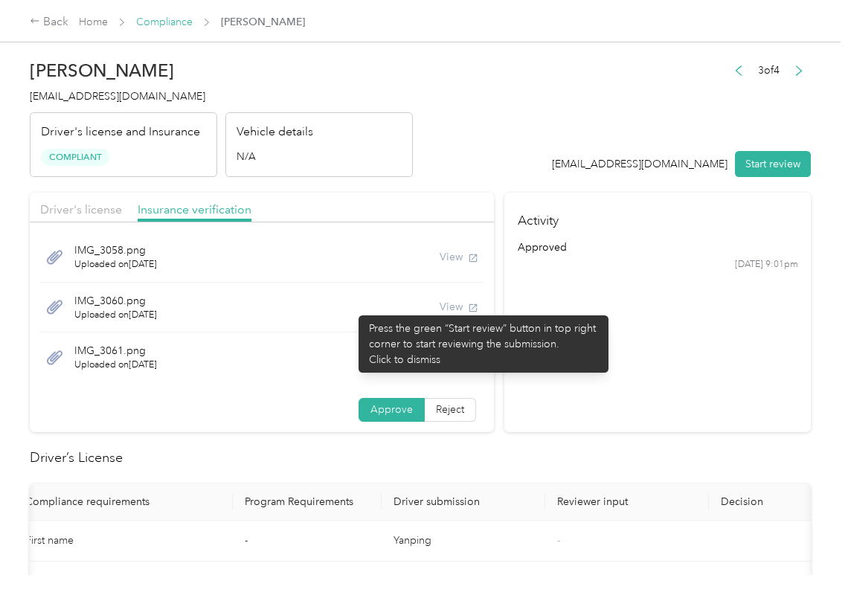
scroll to position [0, 0]
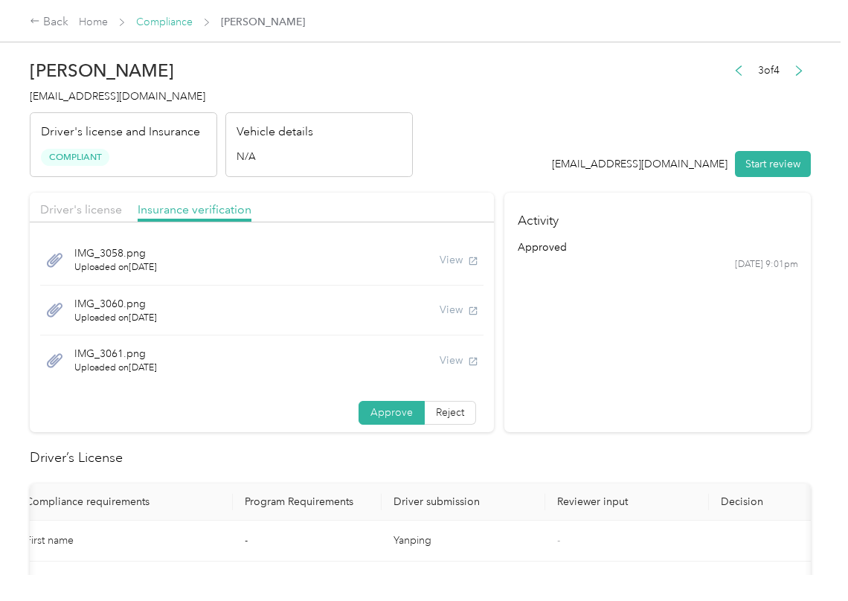
click at [170, 27] on link "Compliance" at bounding box center [164, 22] width 57 height 13
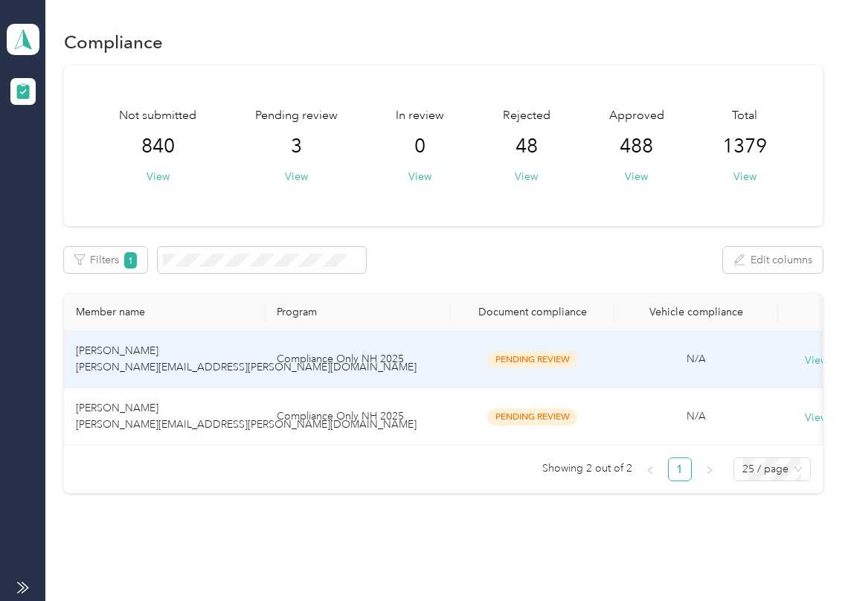
click at [112, 363] on span "[PERSON_NAME] [PERSON_NAME][EMAIL_ADDRESS][PERSON_NAME][DOMAIN_NAME]" at bounding box center [246, 358] width 341 height 29
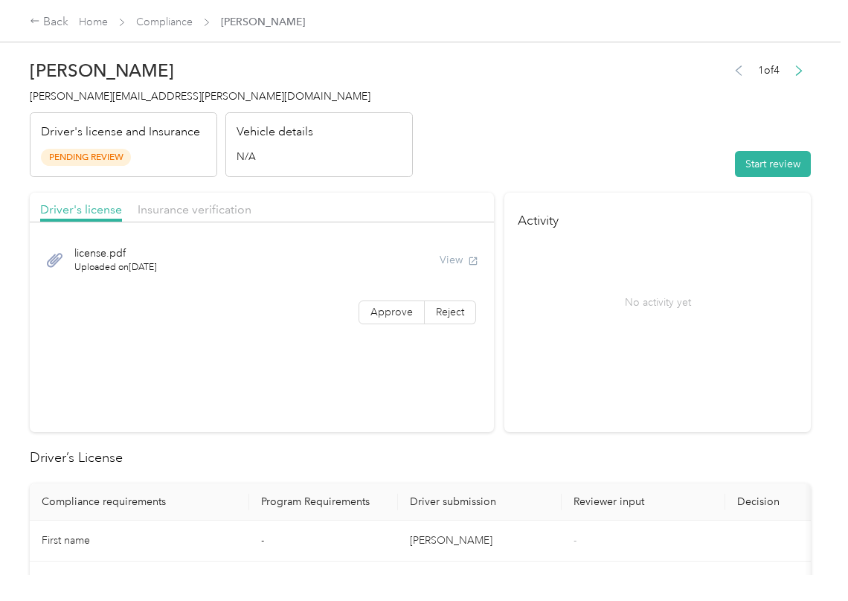
click at [605, 373] on section "Activity No activity yet" at bounding box center [657, 312] width 306 height 239
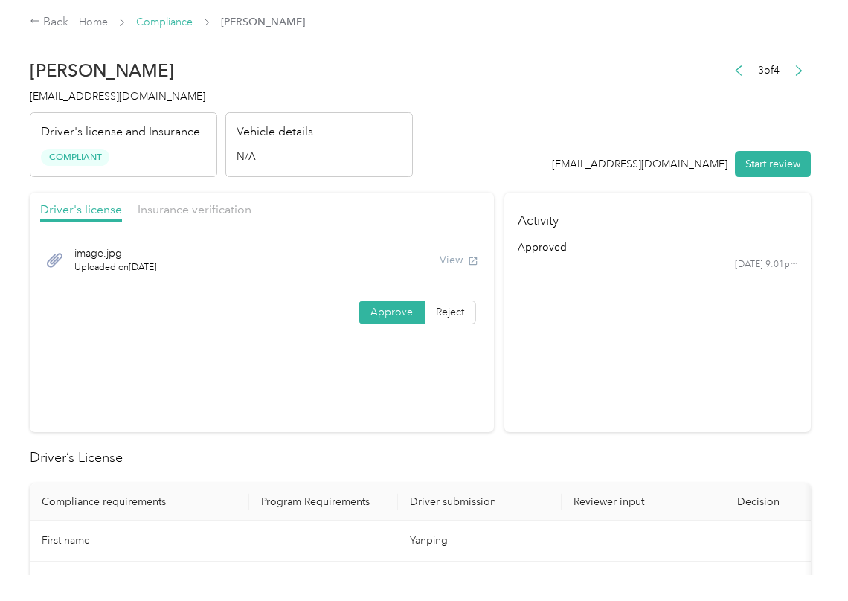
click at [161, 16] on link "Compliance" at bounding box center [164, 22] width 57 height 13
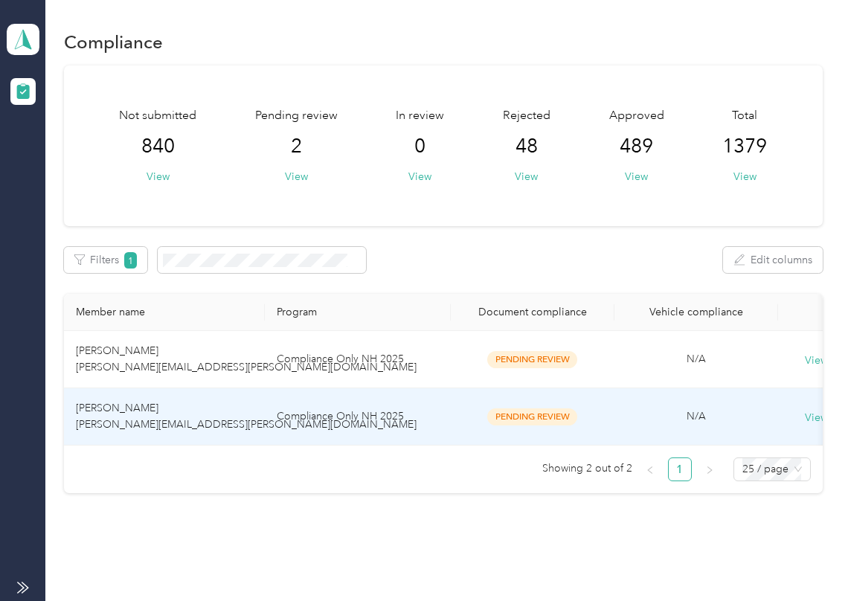
click at [209, 414] on td "[PERSON_NAME] [PERSON_NAME][EMAIL_ADDRESS][PERSON_NAME][DOMAIN_NAME]" at bounding box center [164, 416] width 201 height 57
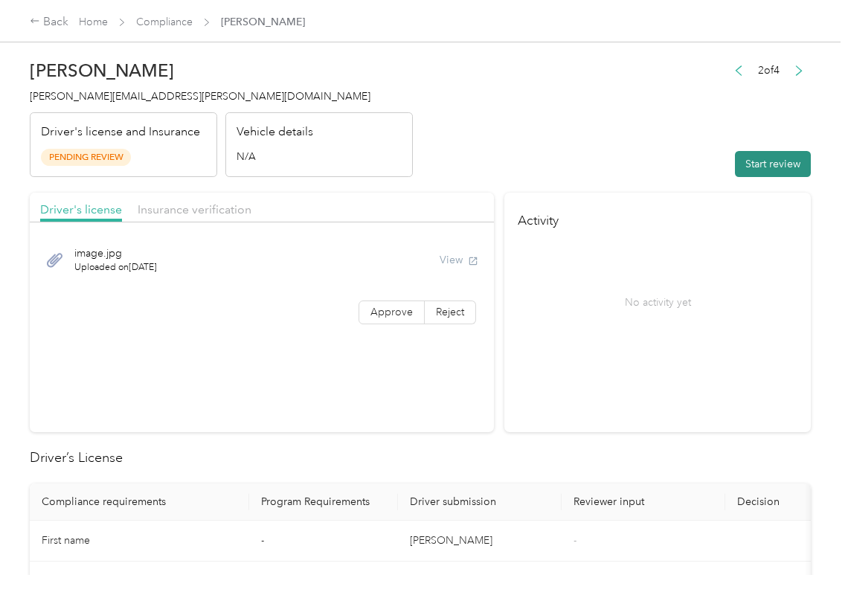
click at [765, 155] on button "Start review" at bounding box center [773, 164] width 76 height 26
click at [659, 114] on header "[PERSON_NAME] [PERSON_NAME][EMAIL_ADDRESS][PERSON_NAME][DOMAIN_NAME] Driver's l…" at bounding box center [420, 114] width 781 height 125
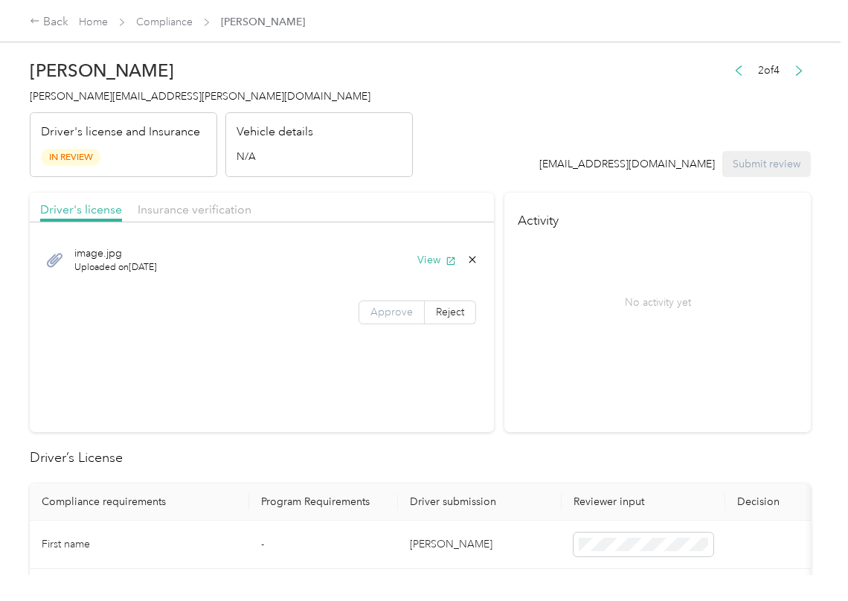
click at [373, 302] on label "Approve" at bounding box center [391, 312] width 66 height 24
click at [363, 314] on span at bounding box center [391, 312] width 65 height 22
click at [424, 257] on button "View" at bounding box center [436, 260] width 39 height 16
click at [186, 220] on div "Driver's license Insurance verification" at bounding box center [262, 208] width 464 height 30
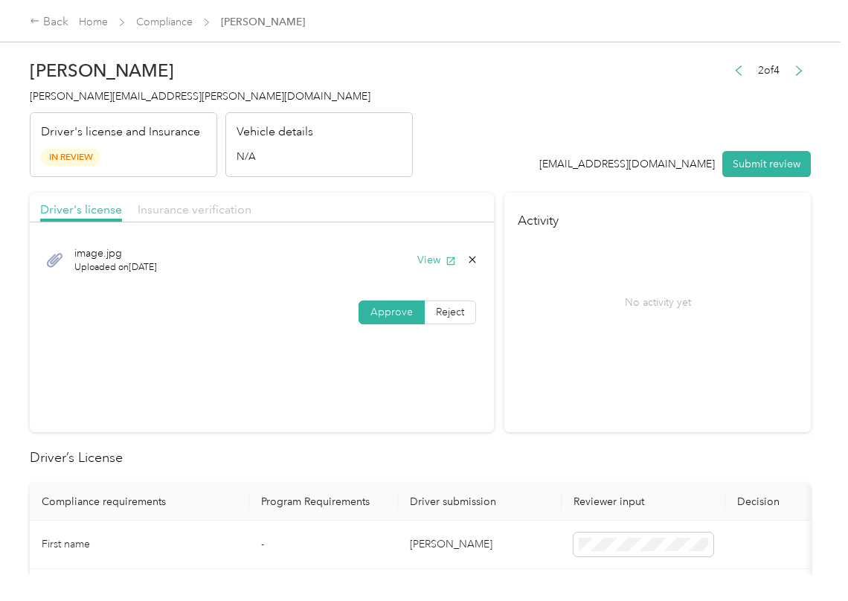
click at [205, 206] on span "Insurance verification" at bounding box center [195, 209] width 114 height 14
click at [175, 210] on span "Insurance verification" at bounding box center [195, 209] width 114 height 14
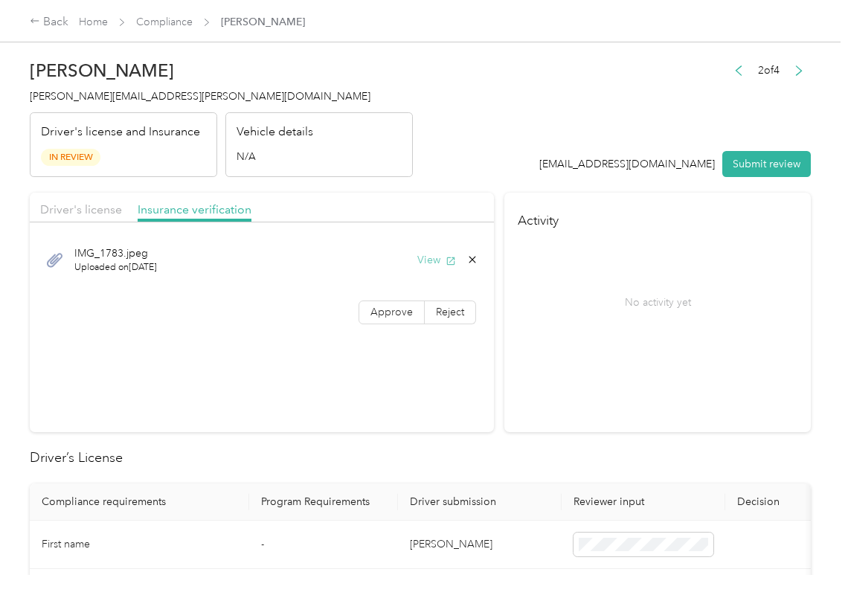
click at [435, 253] on button "View" at bounding box center [436, 260] width 39 height 16
click at [391, 310] on span "Approve" at bounding box center [391, 312] width 42 height 13
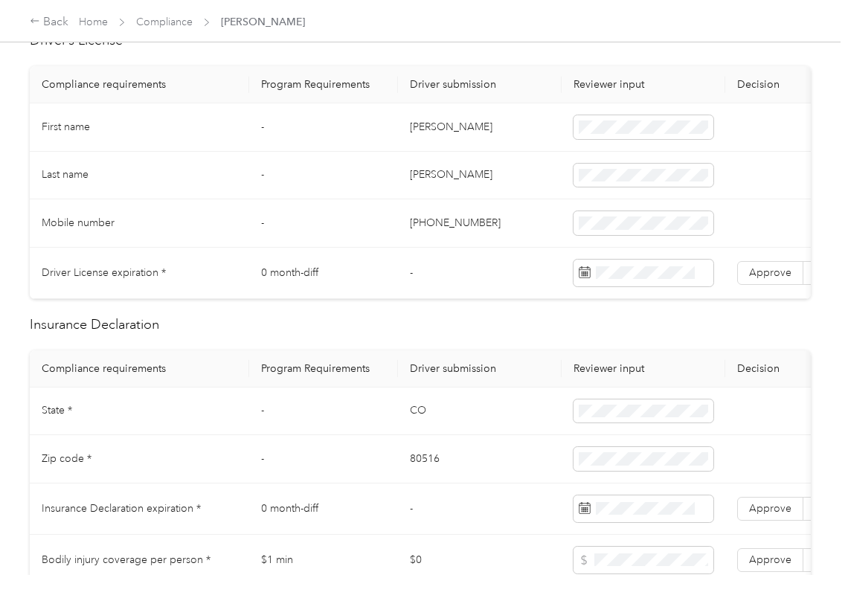
scroll to position [297, 0]
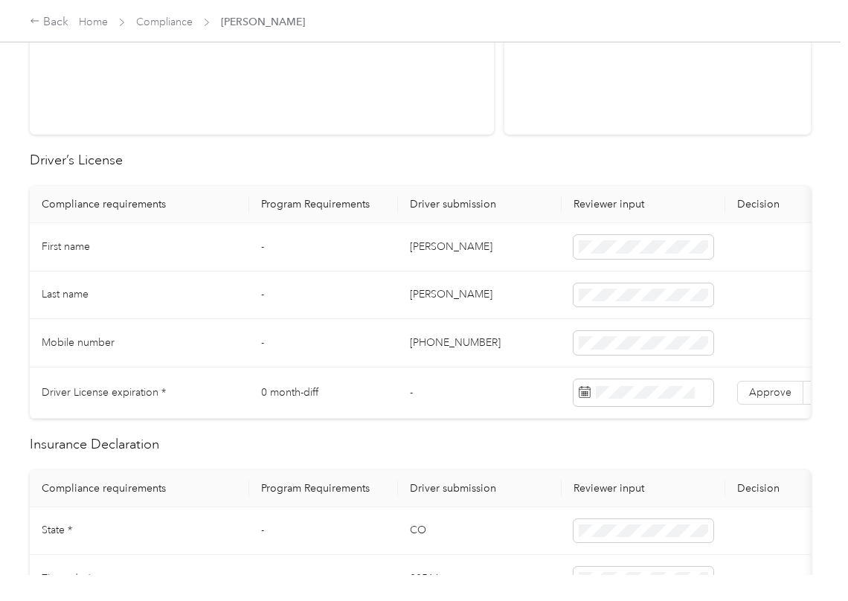
click at [434, 248] on td "[PERSON_NAME]" at bounding box center [480, 247] width 164 height 48
copy td "[PERSON_NAME]"
click at [573, 245] on span at bounding box center [643, 247] width 140 height 24
drag, startPoint x: 341, startPoint y: 239, endPoint x: 301, endPoint y: 291, distance: 65.9
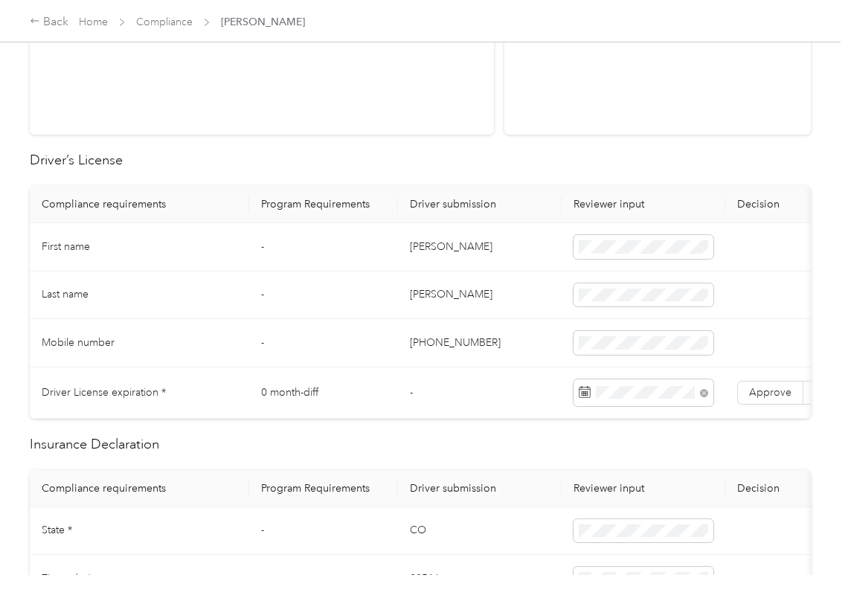
click at [340, 239] on td "-" at bounding box center [323, 247] width 149 height 48
click at [776, 390] on span "Approve" at bounding box center [770, 392] width 42 height 13
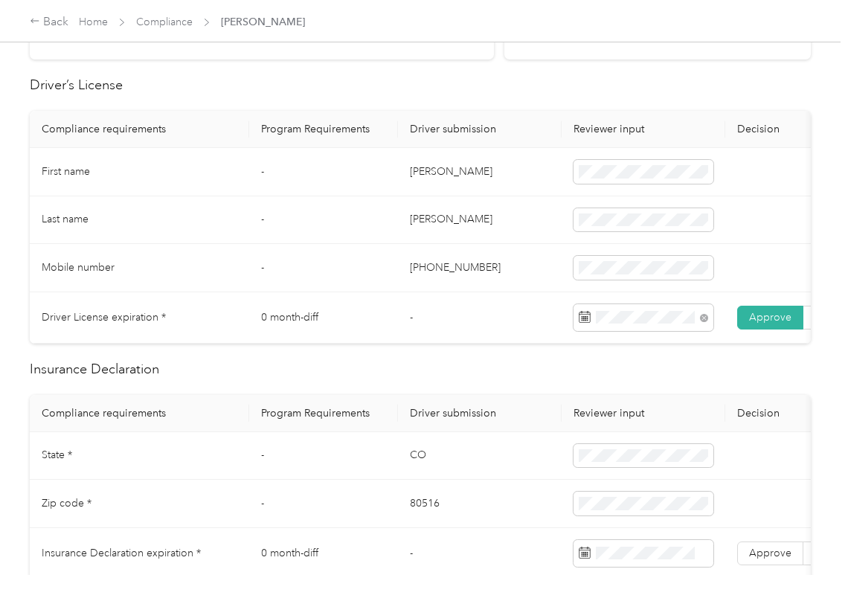
scroll to position [495, 0]
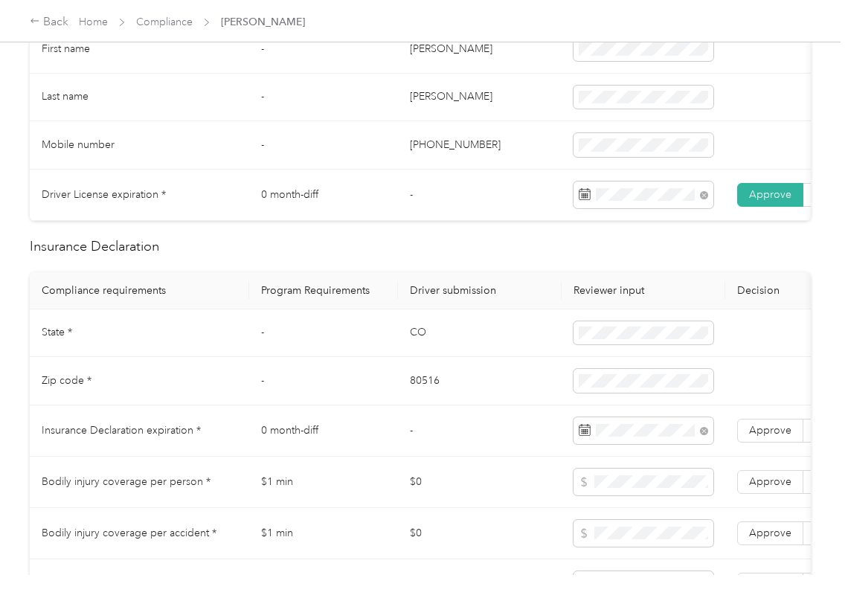
click at [462, 387] on td "80516" at bounding box center [480, 381] width 164 height 48
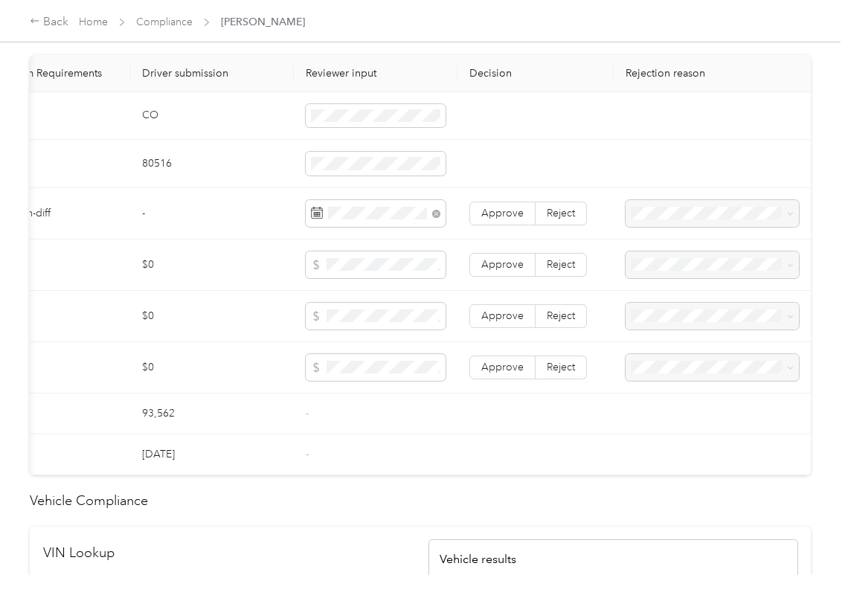
scroll to position [694, 0]
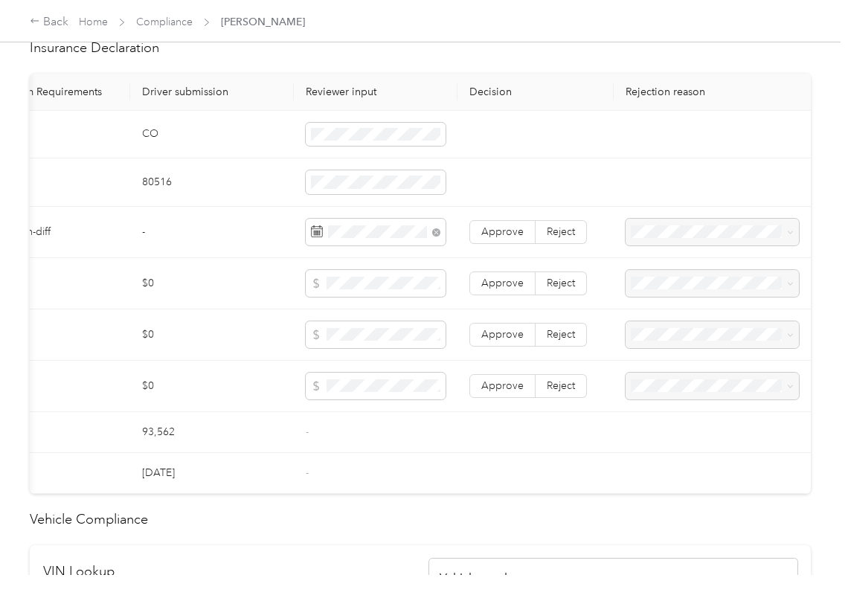
click at [575, 244] on label "Reject" at bounding box center [560, 232] width 51 height 24
click at [651, 344] on ol "Insurance expiration missing from uploaded Insurance Policy doc Expired Insuran…" at bounding box center [703, 318] width 173 height 109
click at [656, 330] on span "Expired Insurance Policy" at bounding box center [685, 334] width 115 height 13
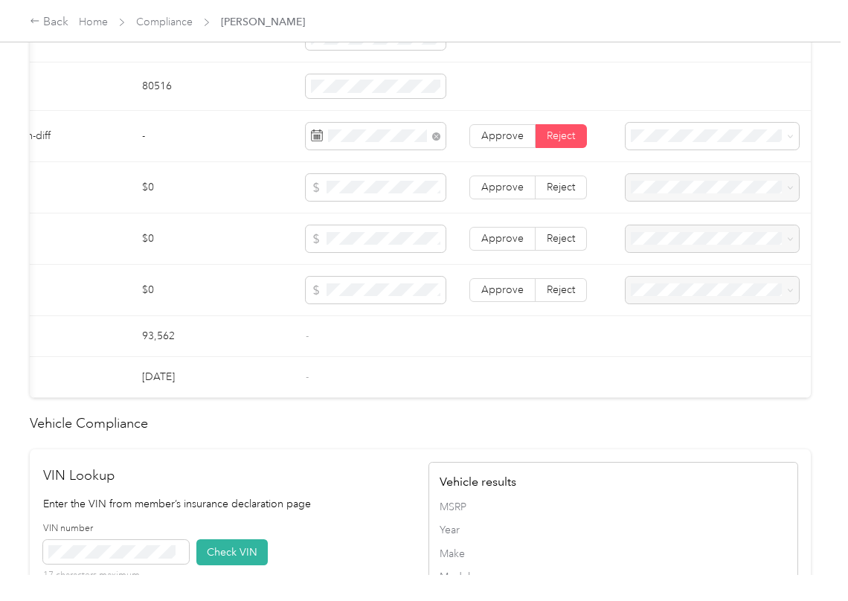
scroll to position [99, 0]
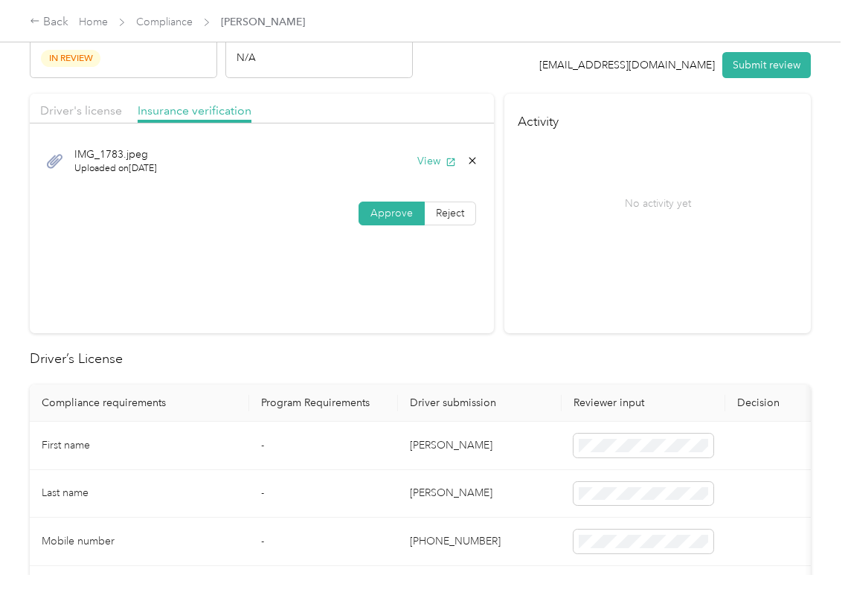
click at [210, 211] on div "Approve Reject" at bounding box center [262, 213] width 464 height 24
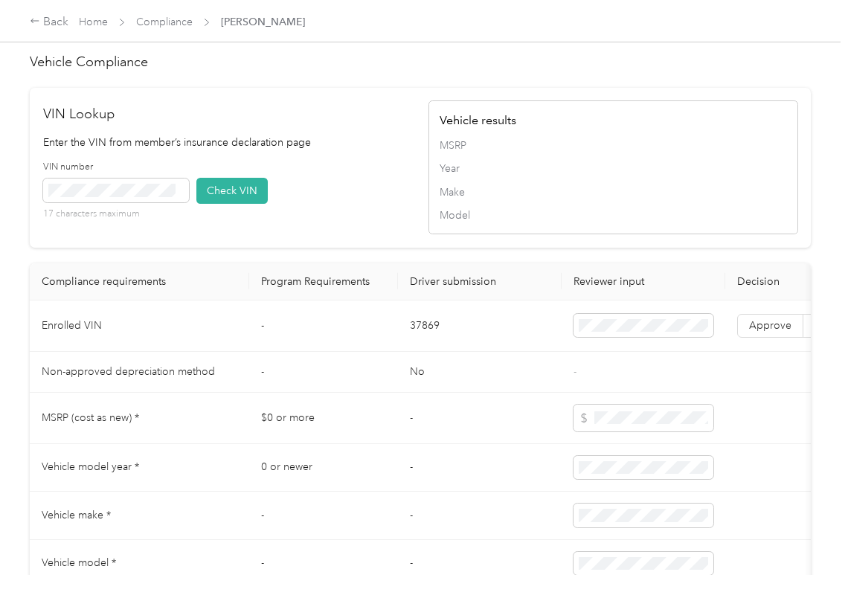
scroll to position [1190, 0]
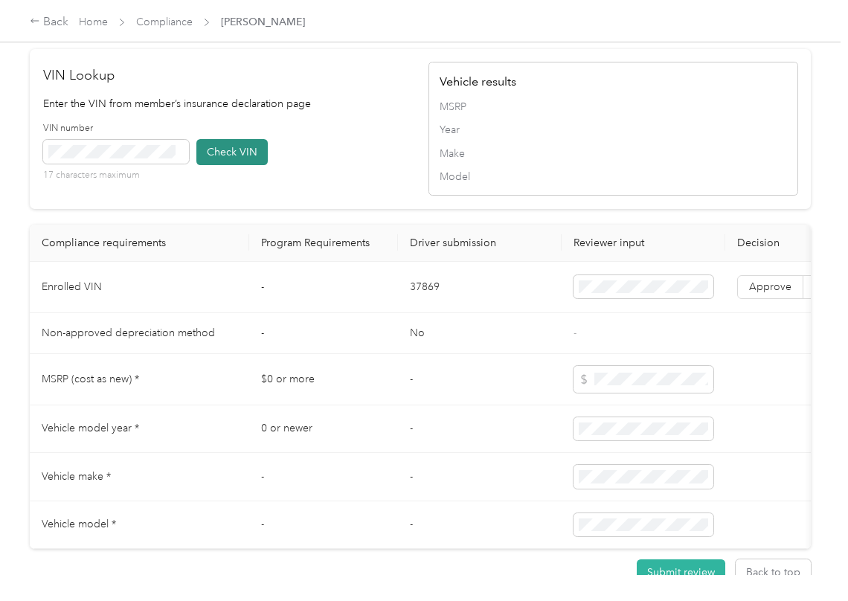
click at [245, 165] on button "Check VIN" at bounding box center [231, 152] width 71 height 26
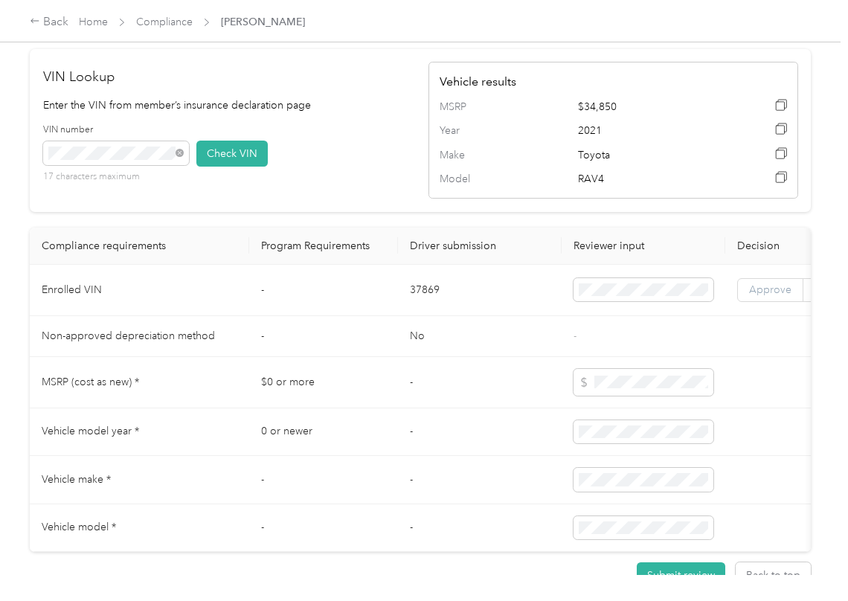
click at [756, 296] on span "Approve" at bounding box center [770, 289] width 42 height 13
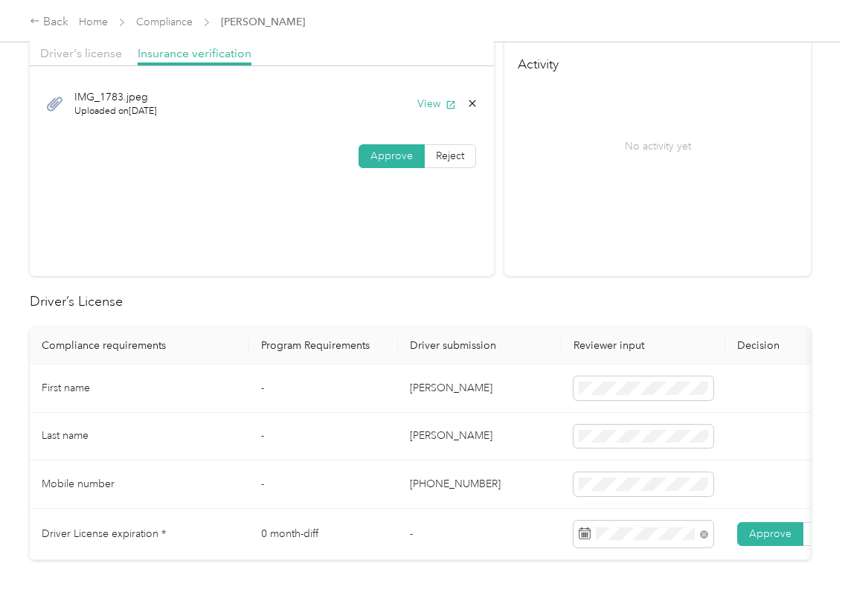
scroll to position [0, 0]
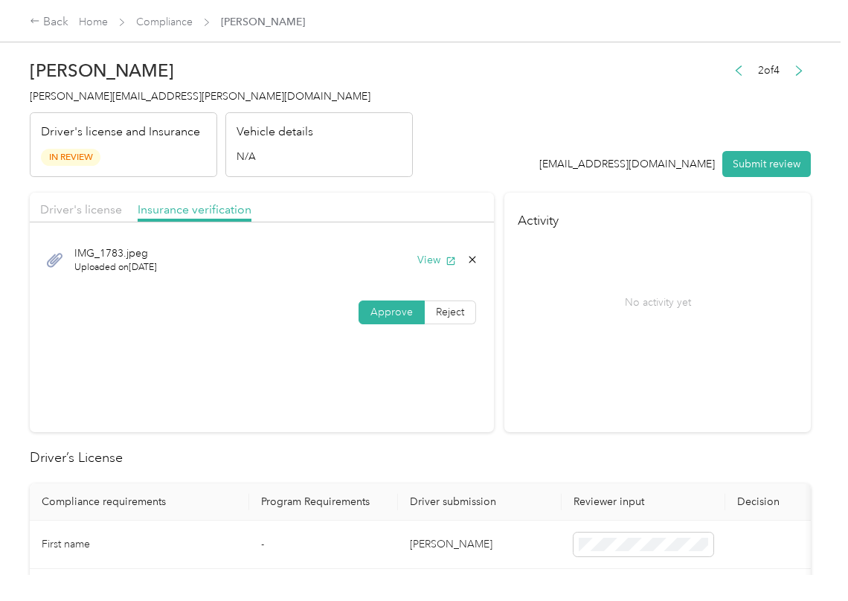
drag, startPoint x: 755, startPoint y: 158, endPoint x: 215, endPoint y: 155, distance: 540.6
click at [745, 158] on button "Submit review" at bounding box center [766, 164] width 88 height 26
click at [95, 91] on span "[PERSON_NAME][EMAIL_ADDRESS][PERSON_NAME][DOMAIN_NAME]" at bounding box center [200, 96] width 341 height 13
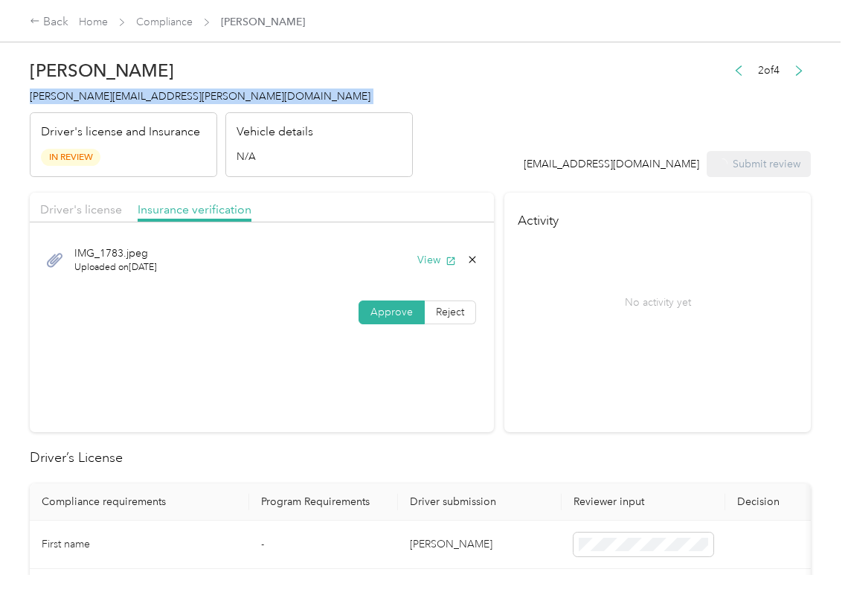
click at [95, 91] on span "[PERSON_NAME][EMAIL_ADDRESS][PERSON_NAME][DOMAIN_NAME]" at bounding box center [200, 96] width 341 height 13
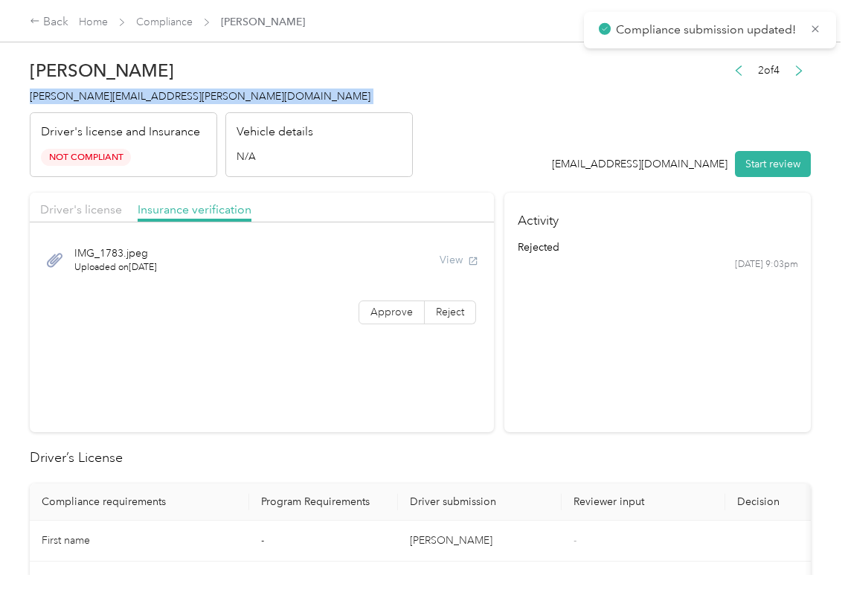
copy span "[PERSON_NAME][EMAIL_ADDRESS][PERSON_NAME][DOMAIN_NAME]"
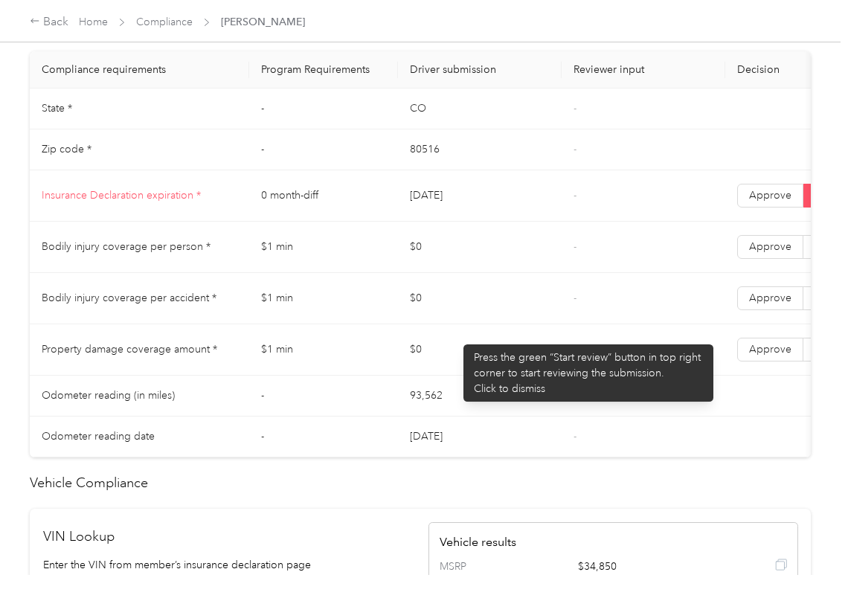
scroll to position [694, 0]
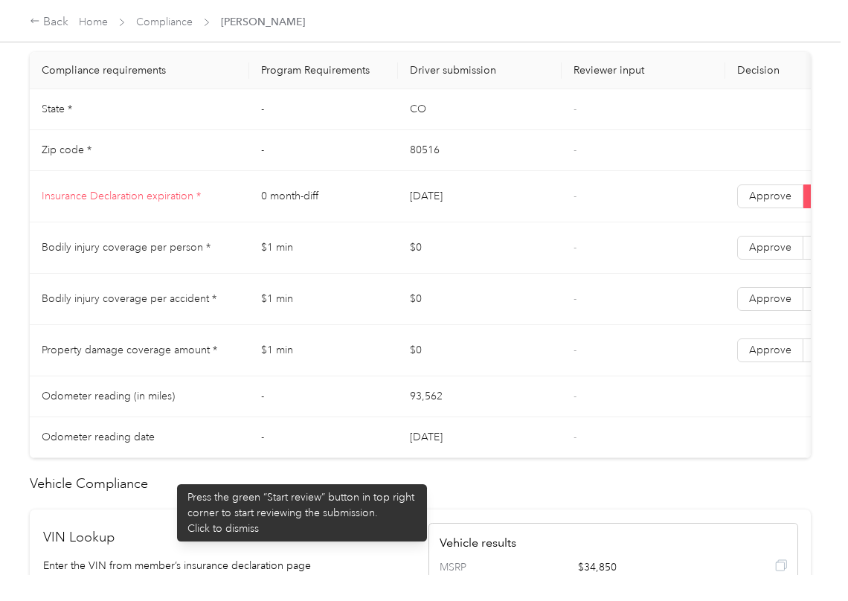
click at [167, 458] on td "Odometer reading date" at bounding box center [139, 437] width 219 height 41
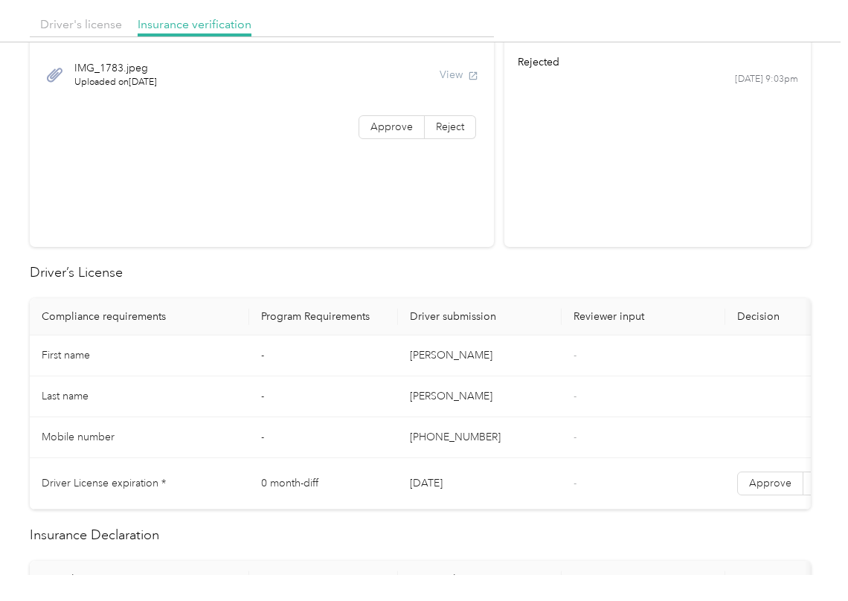
scroll to position [0, 0]
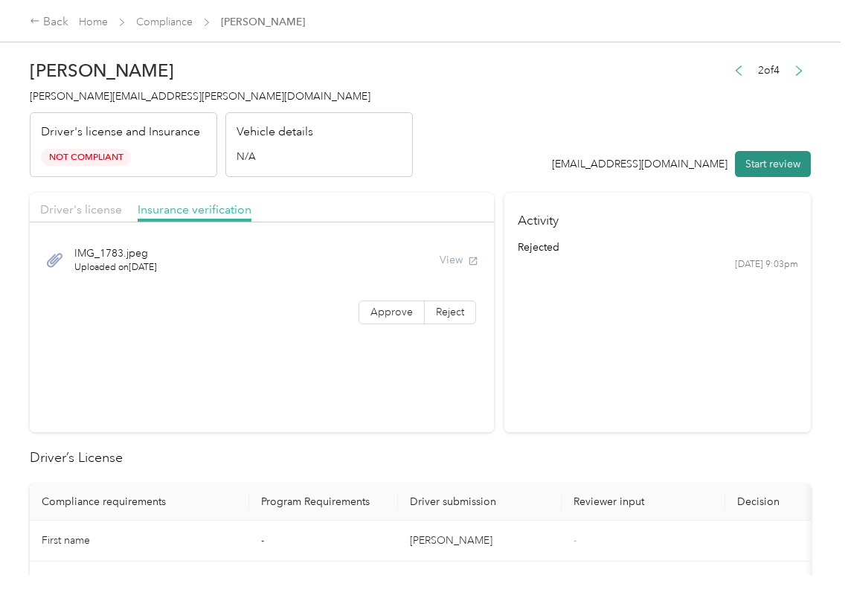
click at [745, 168] on button "Start review" at bounding box center [773, 164] width 76 height 26
click at [417, 259] on button "View" at bounding box center [436, 260] width 39 height 16
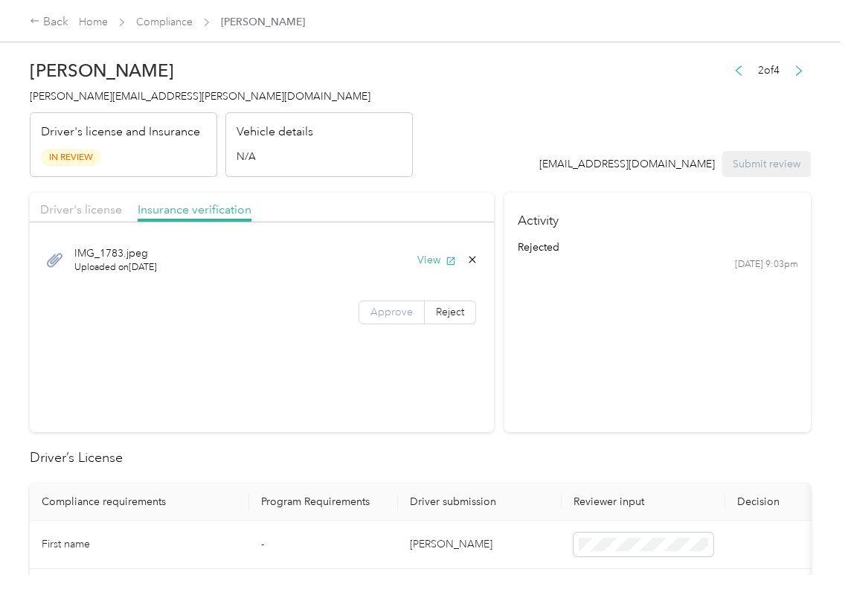
click at [391, 306] on span "Approve" at bounding box center [391, 312] width 42 height 13
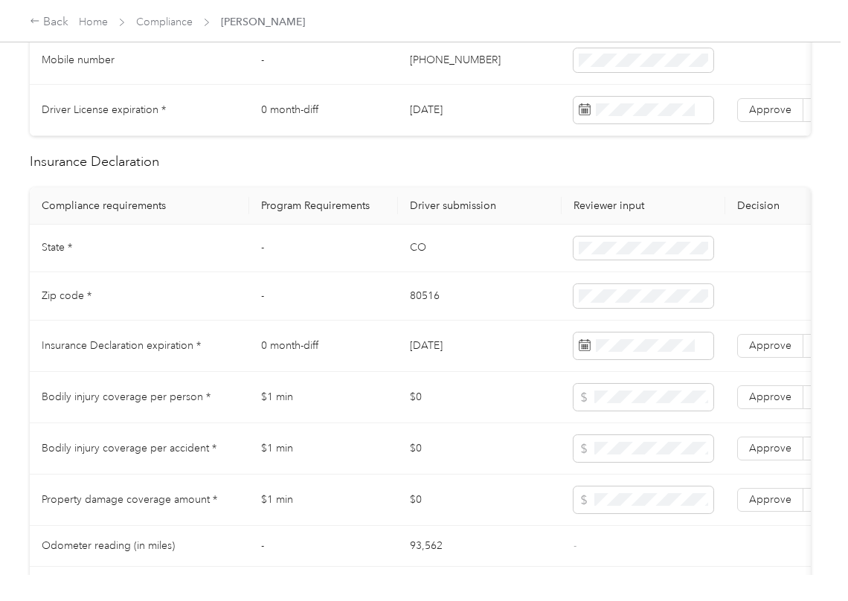
scroll to position [595, 0]
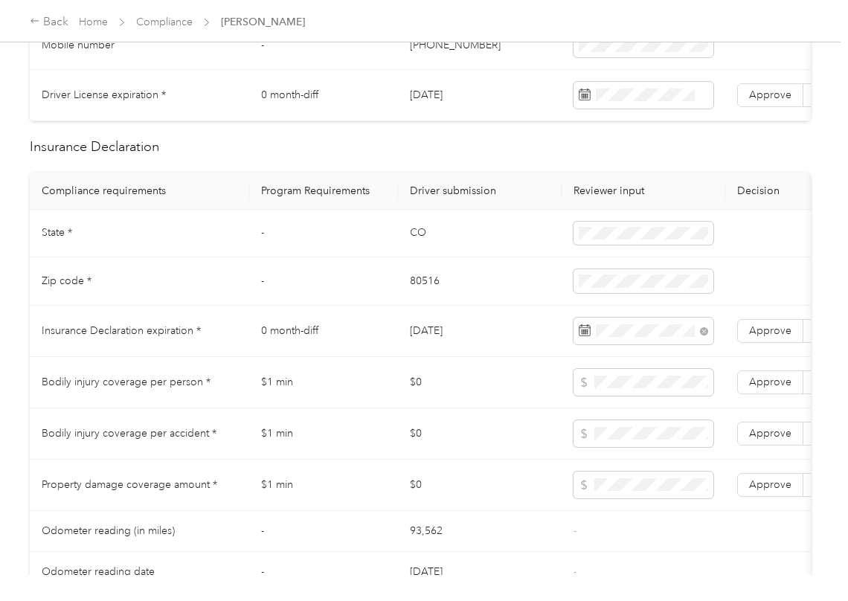
click at [394, 200] on tr "Compliance requirements Program Requirements Driver submission Reviewer input D…" at bounding box center [554, 190] width 1048 height 37
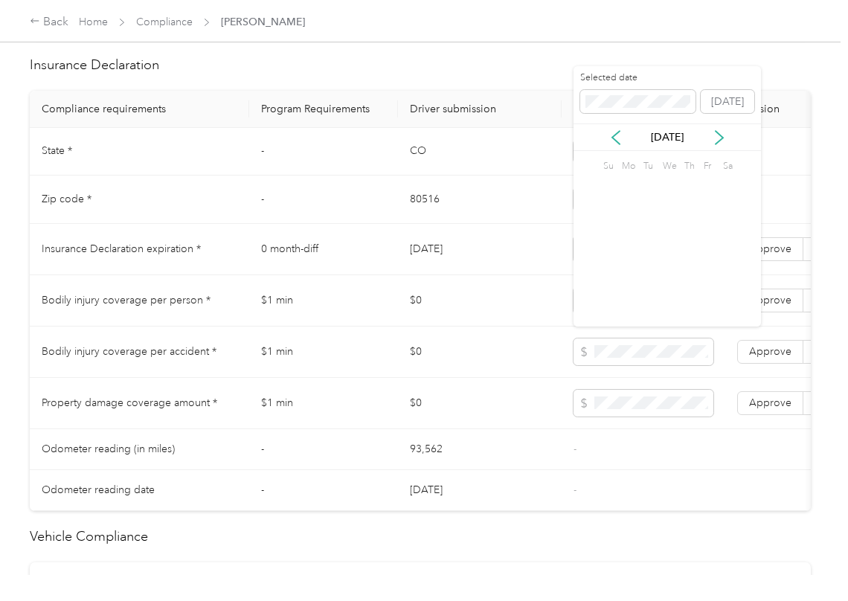
scroll to position [892, 0]
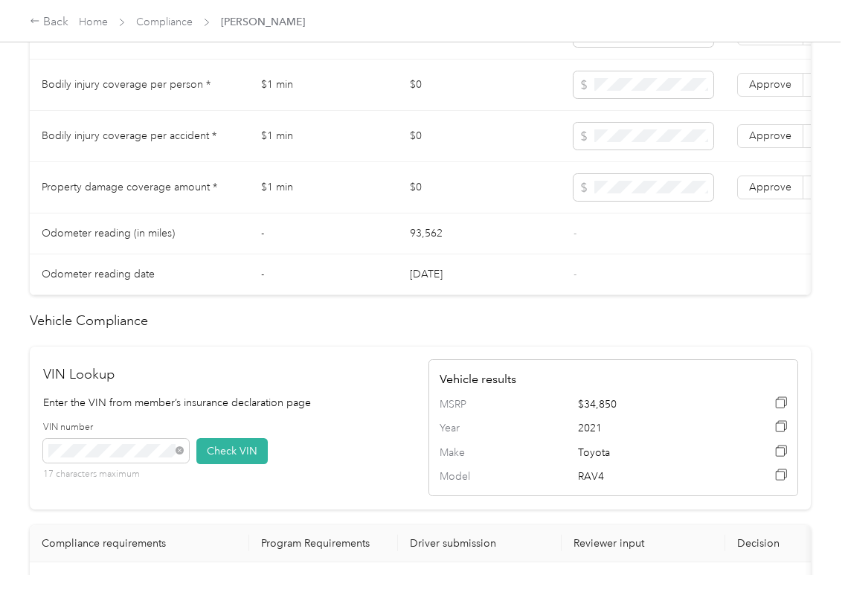
drag, startPoint x: 467, startPoint y: 327, endPoint x: 564, endPoint y: 336, distance: 97.1
click at [564, 336] on div "Driver’s License Compliance requirements Program Requirements Driver submission…" at bounding box center [420, 205] width 781 height 1300
drag, startPoint x: 550, startPoint y: 331, endPoint x: 709, endPoint y: 344, distance: 159.6
click at [709, 344] on div "Driver’s License Compliance requirements Program Requirements Driver submission…" at bounding box center [420, 205] width 781 height 1300
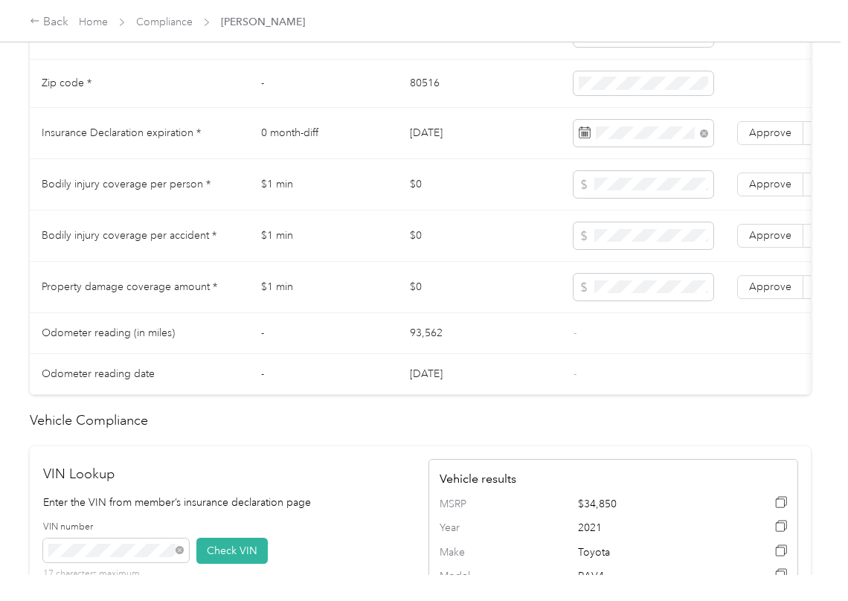
scroll to position [0, 275]
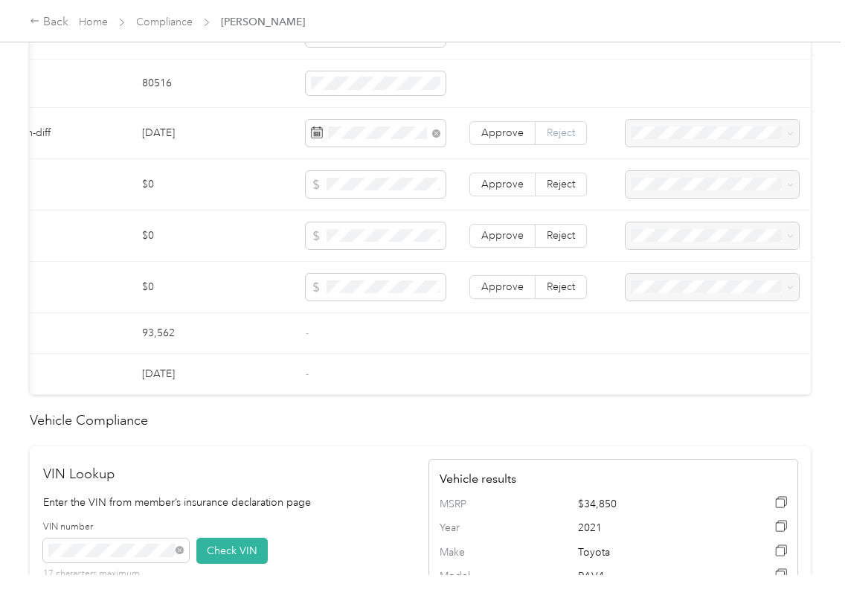
click at [557, 139] on span "Reject" at bounding box center [560, 132] width 28 height 13
click at [686, 236] on span "Expired Insurance Policy" at bounding box center [685, 235] width 115 height 13
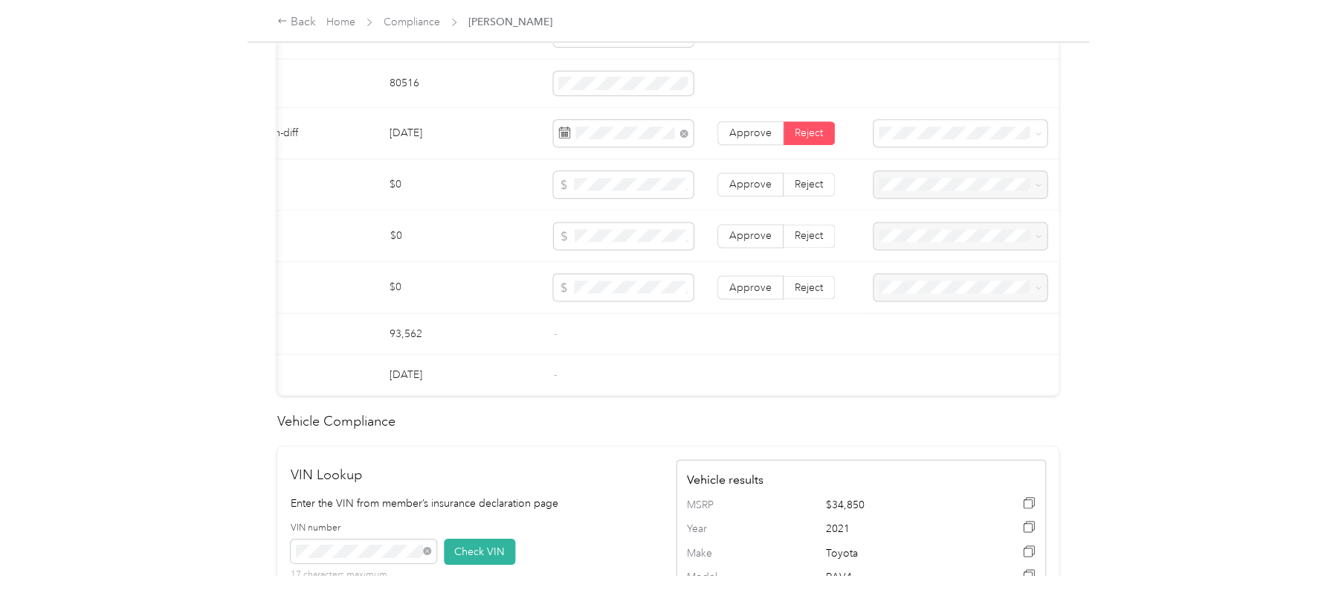
scroll to position [0, 0]
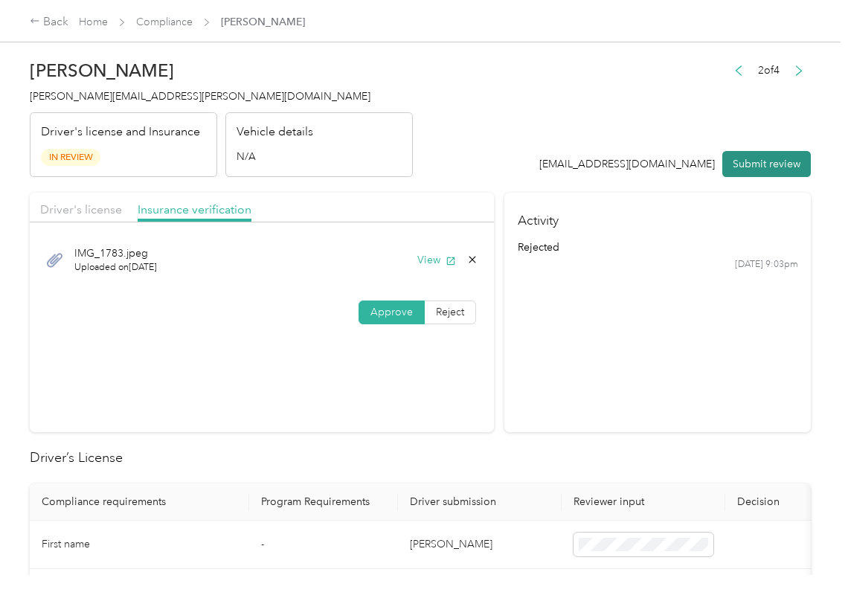
click at [782, 174] on button "Submit review" at bounding box center [766, 164] width 88 height 26
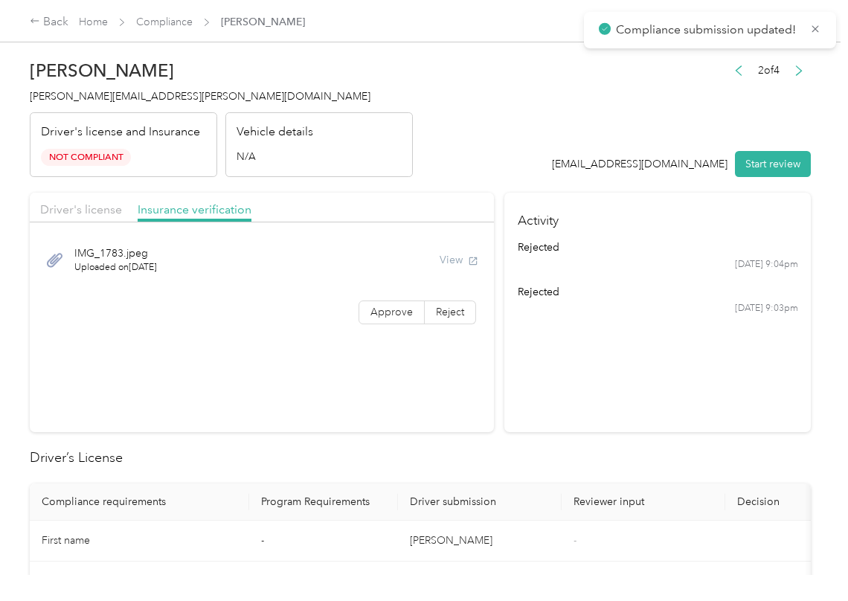
drag, startPoint x: 317, startPoint y: 437, endPoint x: 266, endPoint y: 305, distance: 141.7
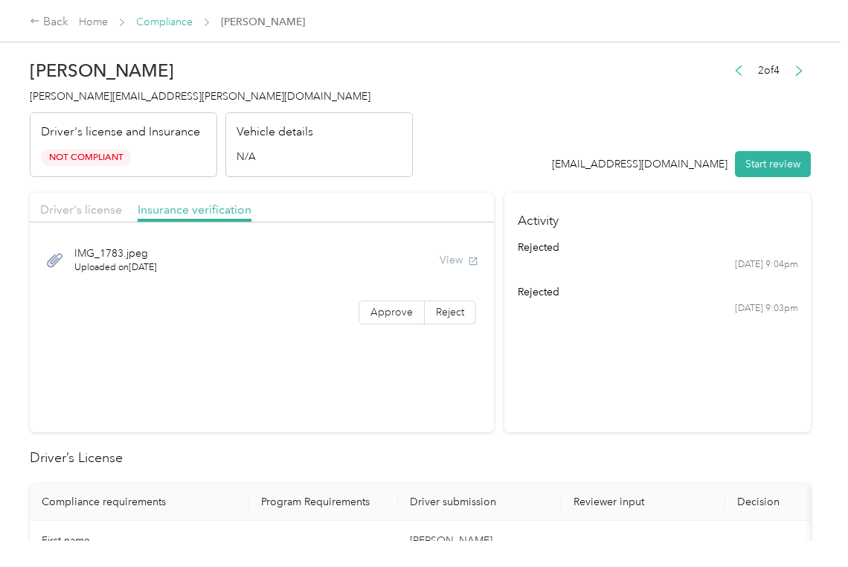
click at [153, 24] on link "Compliance" at bounding box center [164, 22] width 57 height 13
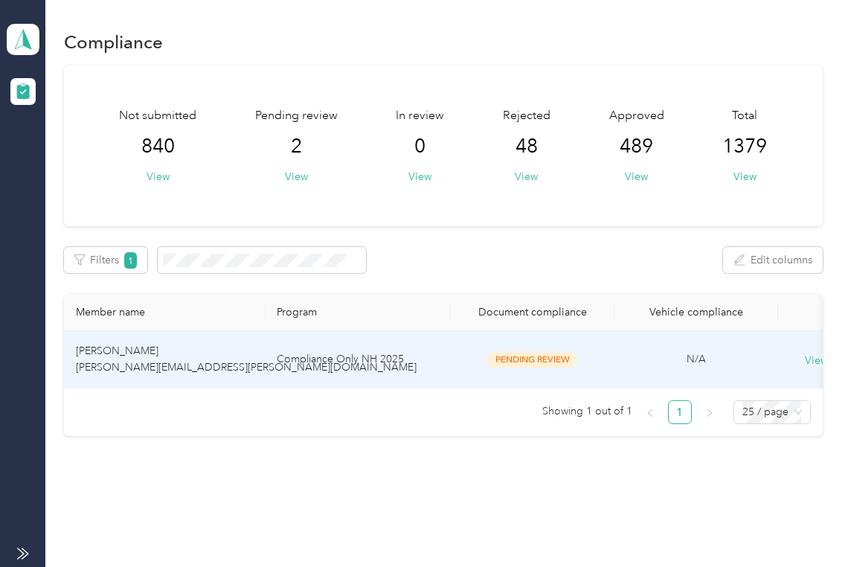
click at [164, 355] on td "[PERSON_NAME] [PERSON_NAME][EMAIL_ADDRESS][PERSON_NAME][DOMAIN_NAME]" at bounding box center [164, 359] width 201 height 57
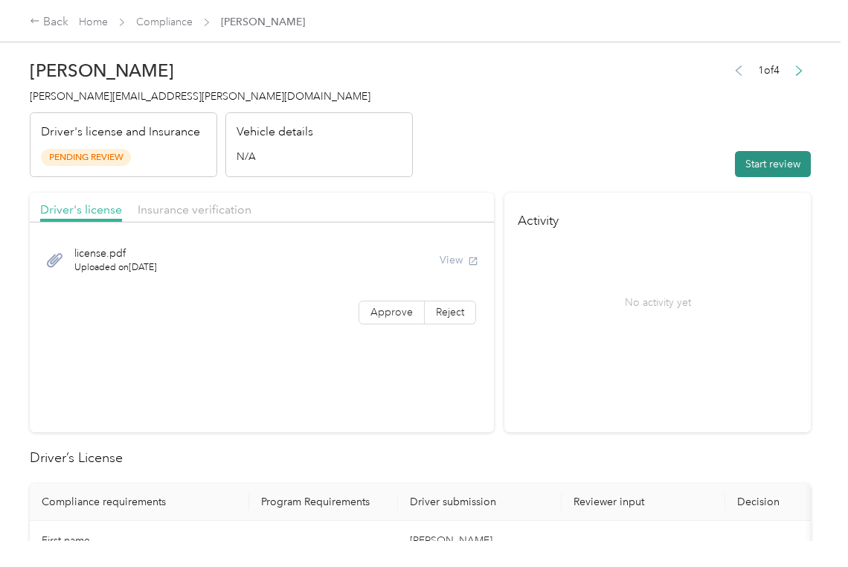
click at [735, 171] on button "Start review" at bounding box center [773, 164] width 76 height 26
click at [683, 129] on header "[PERSON_NAME] [PERSON_NAME][EMAIL_ADDRESS][PERSON_NAME][DOMAIN_NAME] Driver's l…" at bounding box center [420, 114] width 781 height 125
click at [445, 257] on div "View" at bounding box center [458, 260] width 39 height 16
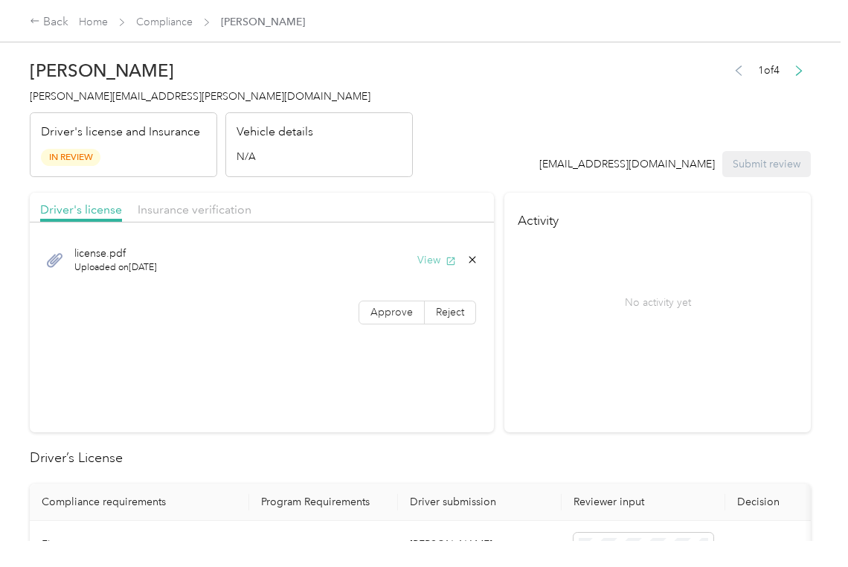
click at [427, 259] on button "View" at bounding box center [436, 260] width 39 height 16
click at [379, 308] on span "Approve" at bounding box center [391, 312] width 42 height 13
click at [338, 193] on div "Driver's license Insurance verification" at bounding box center [262, 208] width 464 height 30
click at [179, 215] on span "Insurance verification" at bounding box center [195, 209] width 114 height 14
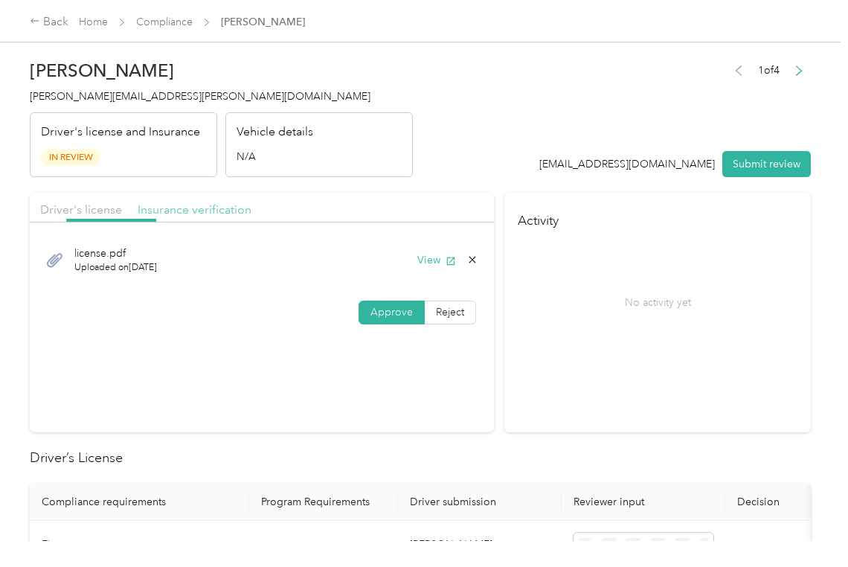
click at [196, 211] on span "Insurance verification" at bounding box center [195, 209] width 114 height 14
click at [428, 259] on button "View" at bounding box center [436, 260] width 39 height 16
drag, startPoint x: 394, startPoint y: 315, endPoint x: 321, endPoint y: 425, distance: 132.0
click at [394, 315] on span "Approve" at bounding box center [391, 312] width 42 height 13
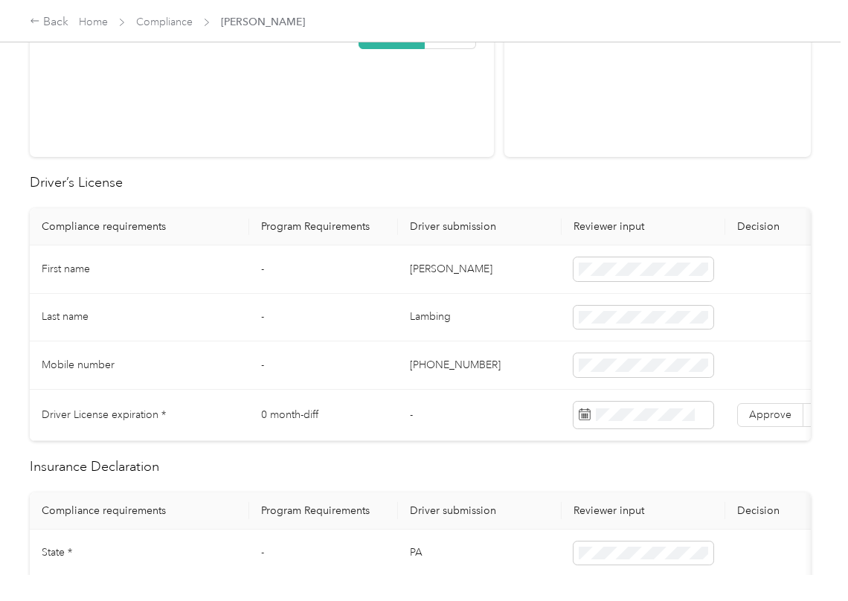
scroll to position [297, 0]
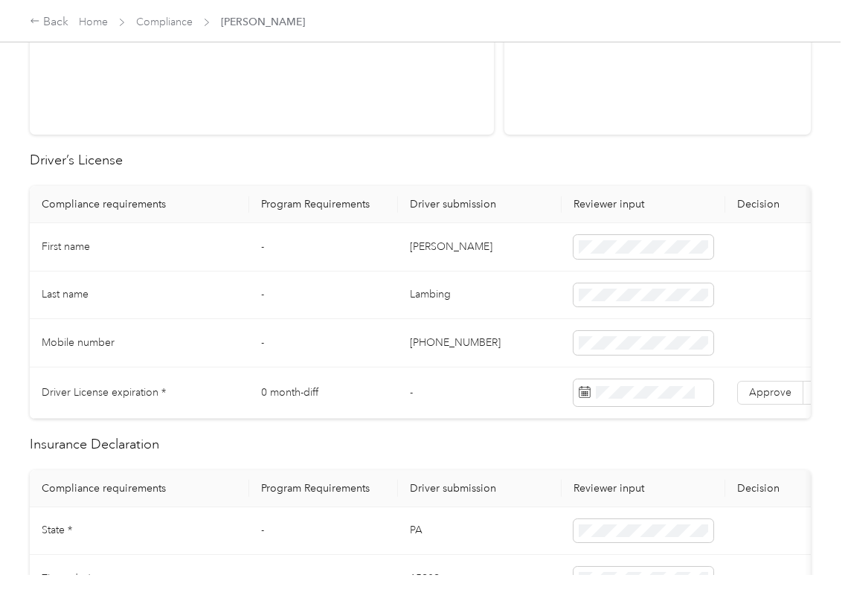
click at [421, 248] on td "[PERSON_NAME]" at bounding box center [480, 247] width 164 height 48
copy td "[PERSON_NAME]"
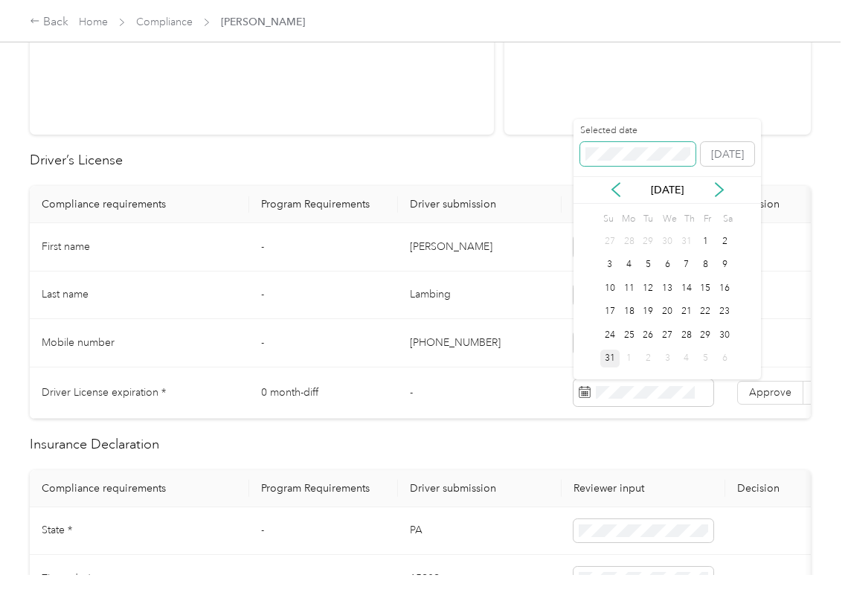
click at [622, 143] on span at bounding box center [637, 154] width 115 height 24
click at [602, 164] on span at bounding box center [637, 154] width 115 height 24
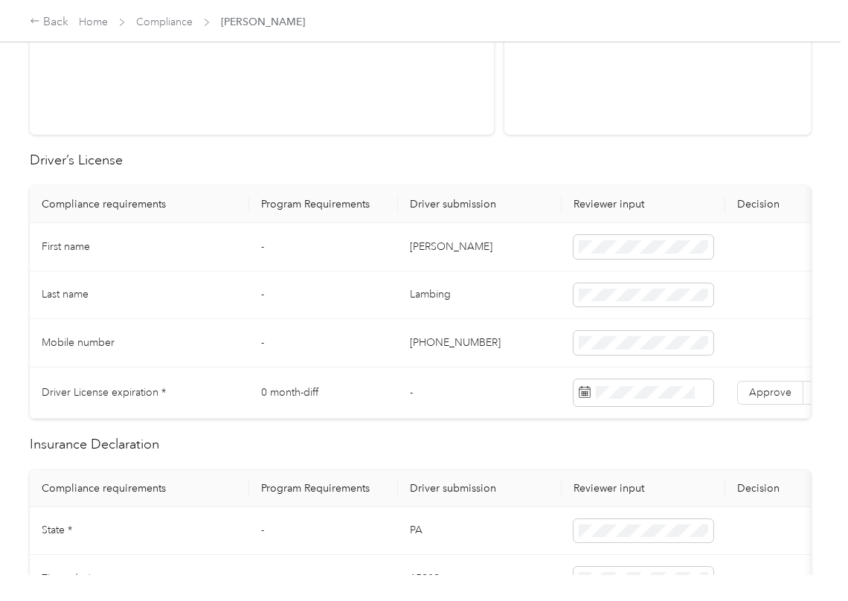
click at [531, 152] on h2 "Driver’s License" at bounding box center [420, 160] width 781 height 20
click at [427, 265] on td "[PERSON_NAME]" at bounding box center [480, 247] width 164 height 48
click at [778, 396] on span "Approve" at bounding box center [770, 392] width 42 height 13
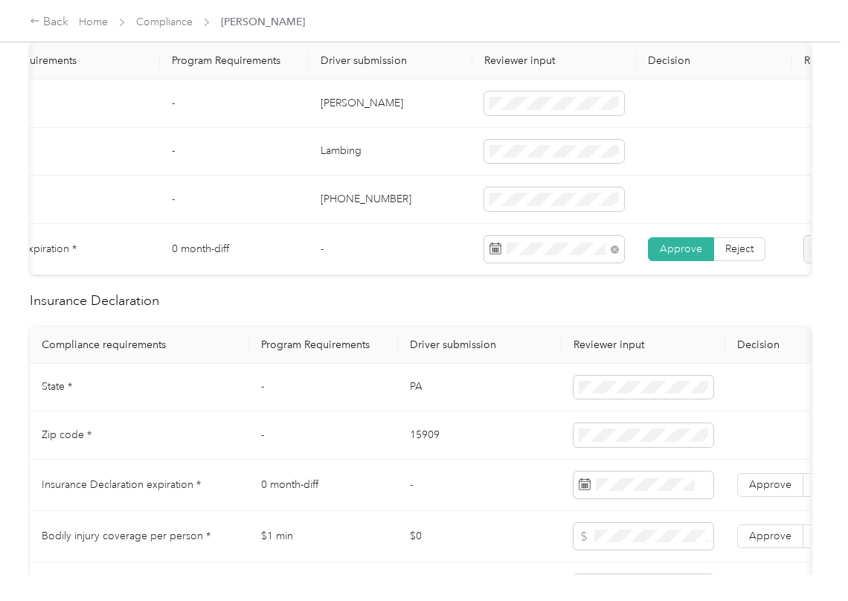
scroll to position [595, 0]
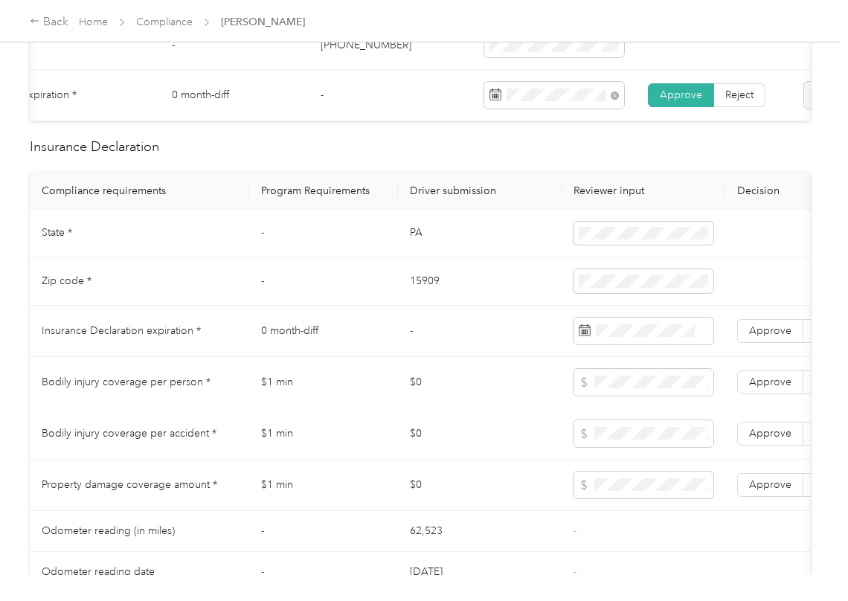
click at [416, 251] on td "PA" at bounding box center [480, 234] width 164 height 48
copy td "PA"
click at [426, 296] on td "15909" at bounding box center [480, 281] width 164 height 48
click at [424, 296] on td "15909" at bounding box center [480, 281] width 164 height 48
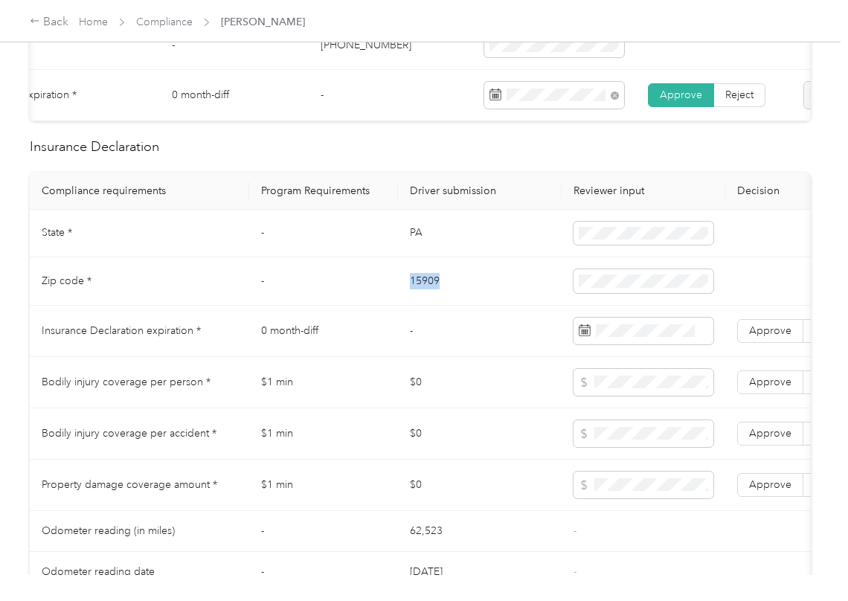
click at [424, 296] on td "15909" at bounding box center [480, 281] width 164 height 48
click at [503, 253] on td "PA" at bounding box center [480, 234] width 164 height 48
click at [762, 337] on span "Approve" at bounding box center [770, 330] width 42 height 13
click at [762, 491] on span "Approve" at bounding box center [770, 484] width 42 height 13
click at [768, 439] on span "Approve" at bounding box center [770, 433] width 42 height 13
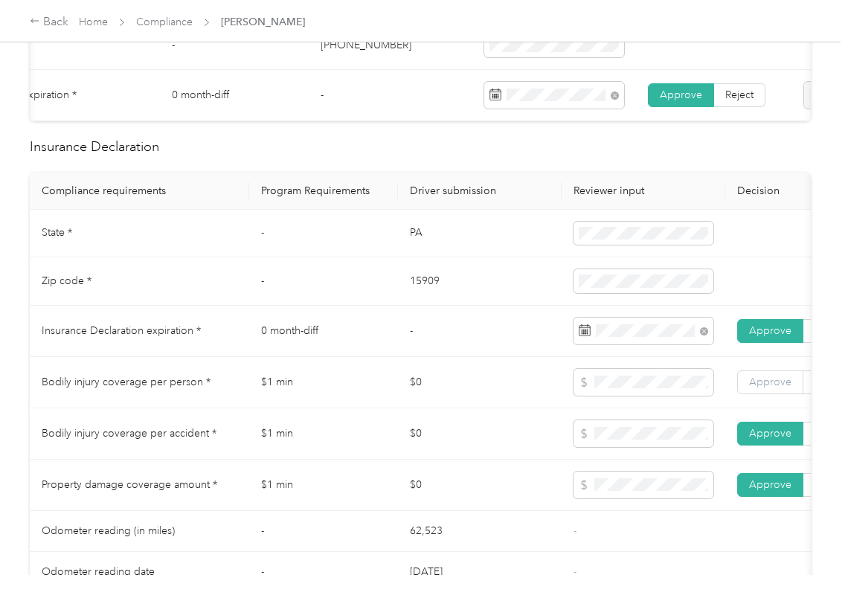
click at [770, 388] on span "Approve" at bounding box center [770, 381] width 42 height 13
click at [506, 443] on td "$0" at bounding box center [480, 433] width 164 height 51
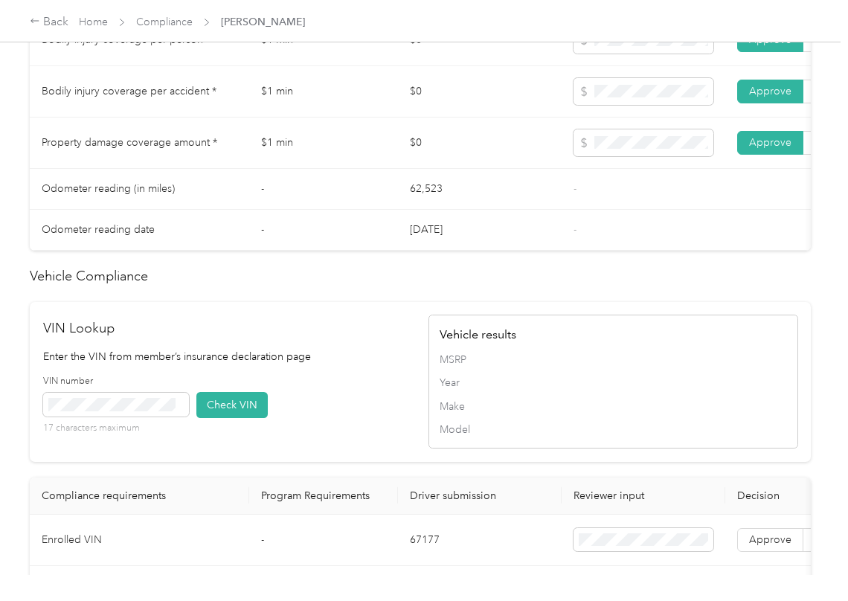
scroll to position [1190, 0]
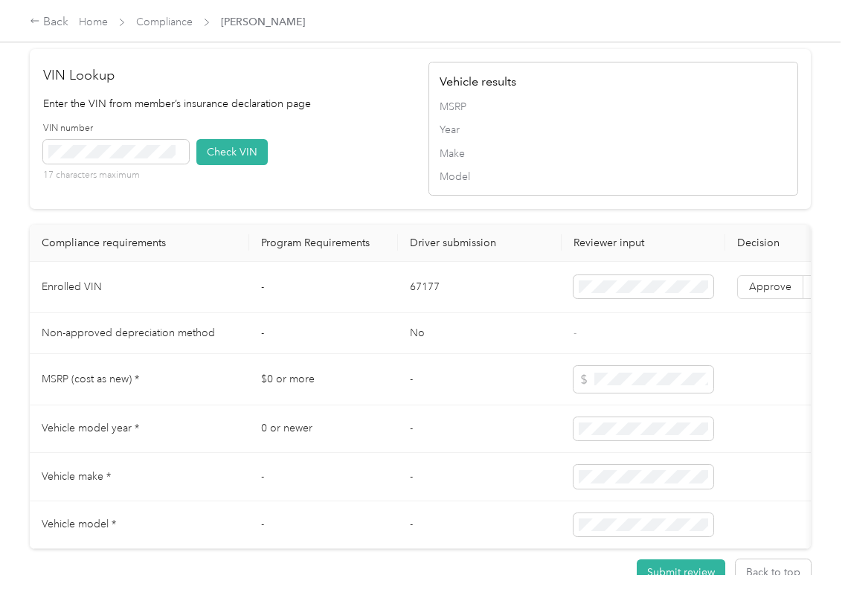
click at [428, 313] on td "67177" at bounding box center [480, 287] width 164 height 51
drag, startPoint x: 302, startPoint y: 197, endPoint x: 199, endPoint y: 197, distance: 102.6
click at [302, 193] on div "VIN number 17 characters maximum Check VIN" at bounding box center [228, 157] width 370 height 71
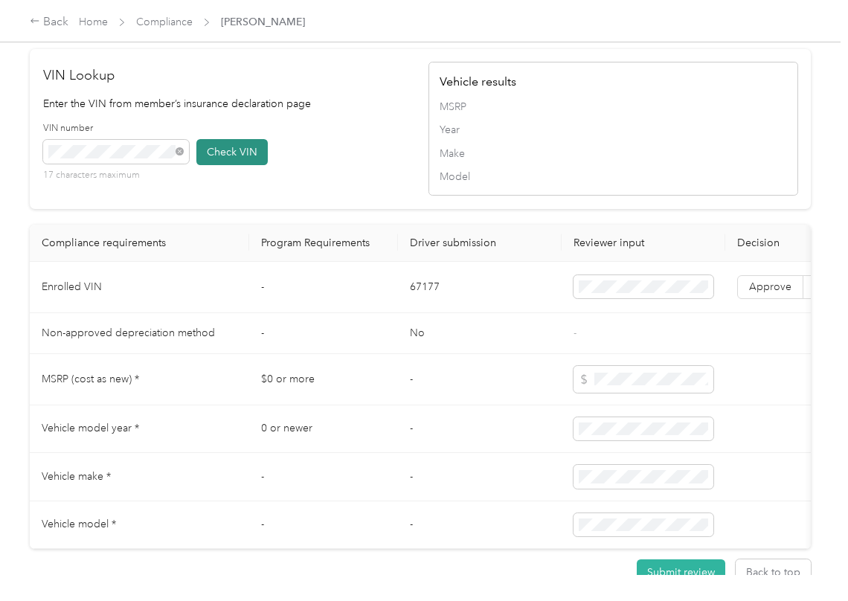
click at [215, 165] on button "Check VIN" at bounding box center [231, 152] width 71 height 26
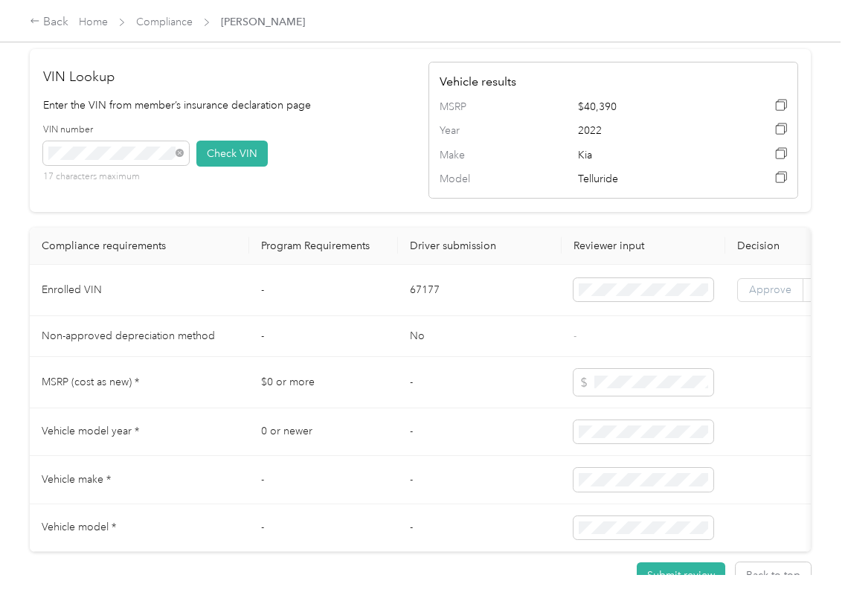
click at [760, 296] on span "Approve" at bounding box center [770, 289] width 42 height 13
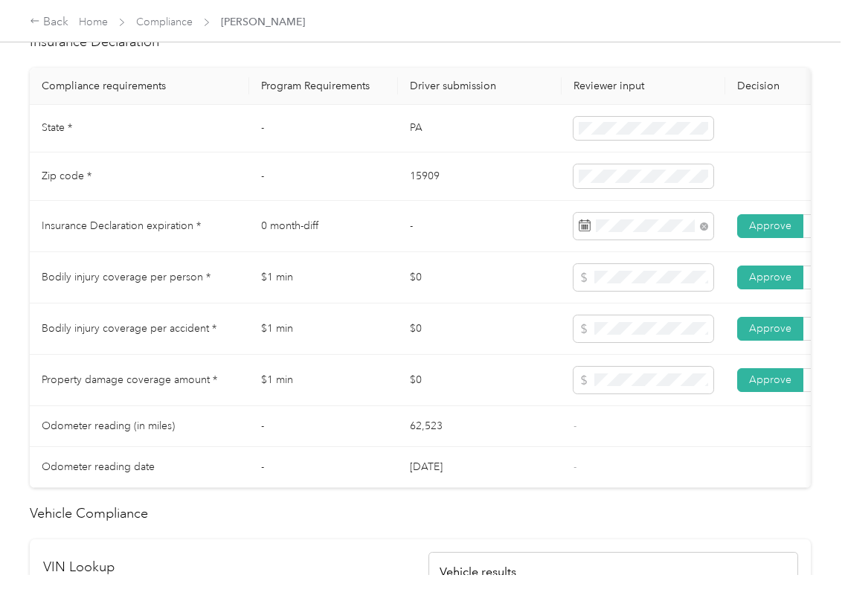
scroll to position [694, 0]
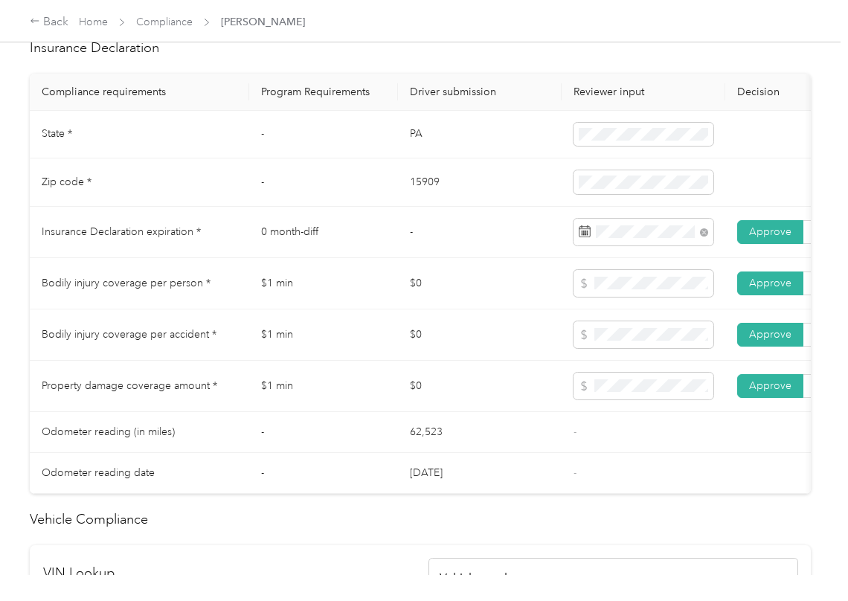
click at [495, 378] on td "$0" at bounding box center [480, 386] width 164 height 51
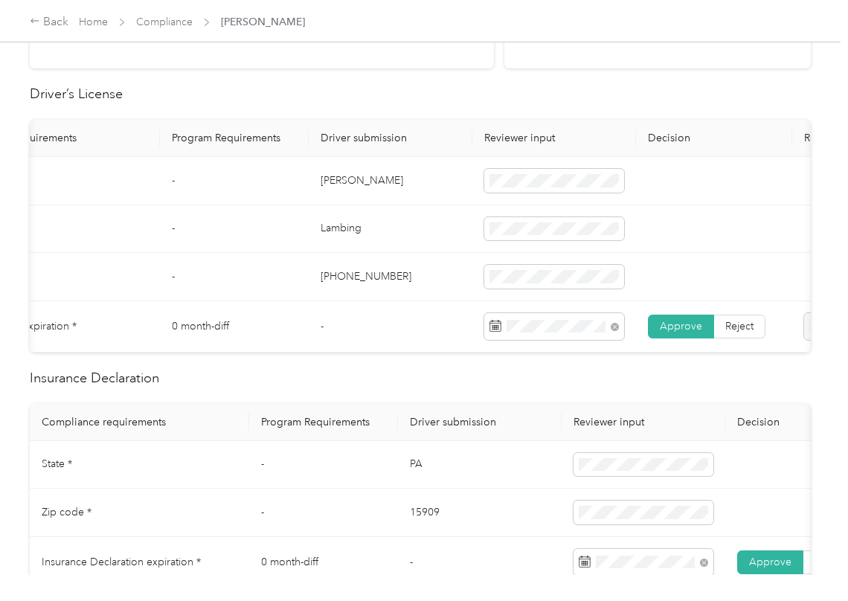
scroll to position [0, 0]
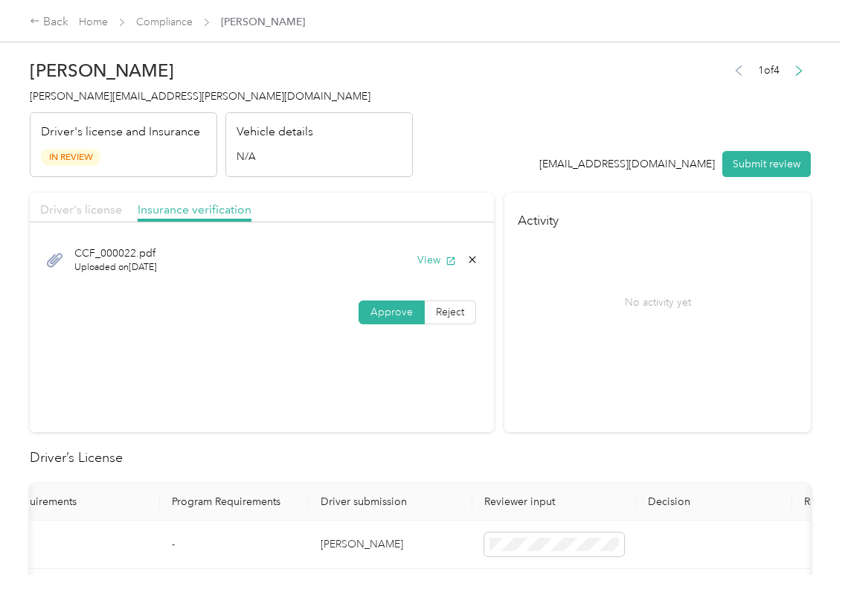
click at [78, 207] on span "Driver's license" at bounding box center [81, 209] width 82 height 14
click at [206, 219] on div "Insurance verification" at bounding box center [195, 210] width 114 height 19
click at [431, 260] on button "View" at bounding box center [436, 260] width 39 height 16
click at [729, 164] on button "Submit review" at bounding box center [766, 164] width 88 height 26
click at [161, 98] on span "[PERSON_NAME][EMAIL_ADDRESS][PERSON_NAME][DOMAIN_NAME]" at bounding box center [200, 96] width 341 height 13
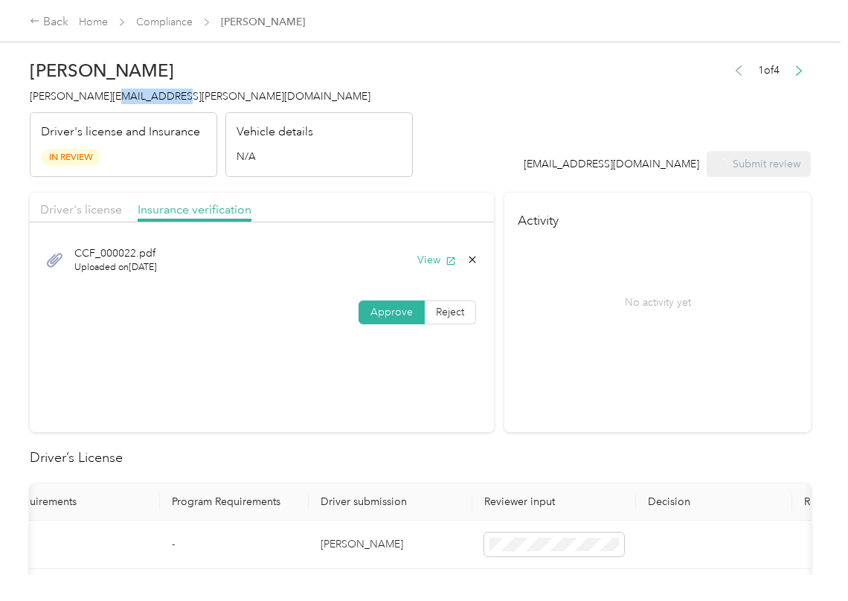
click at [161, 98] on span "[PERSON_NAME][EMAIL_ADDRESS][PERSON_NAME][DOMAIN_NAME]" at bounding box center [200, 96] width 341 height 13
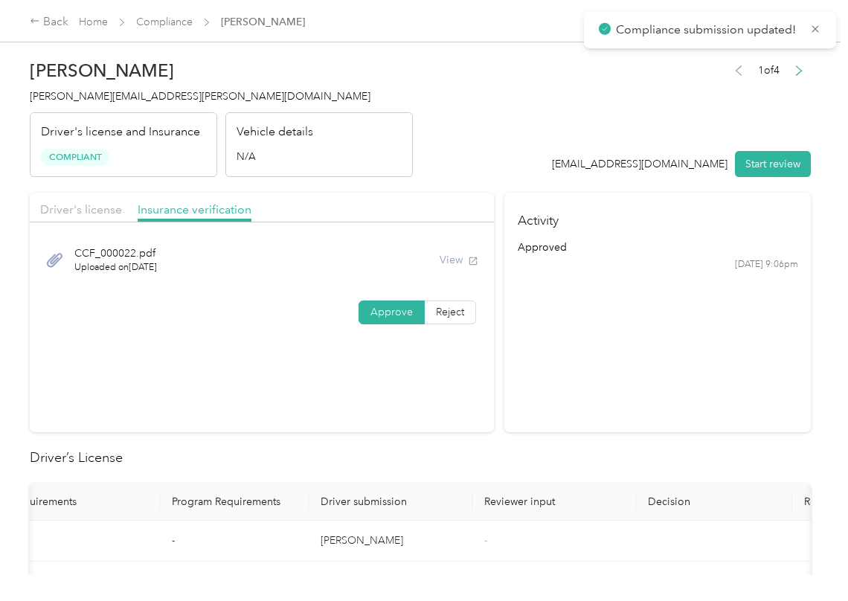
click at [556, 358] on section "Activity approved [DATE] 9:06pm" at bounding box center [657, 312] width 306 height 239
click at [158, 18] on link "Compliance" at bounding box center [164, 22] width 57 height 13
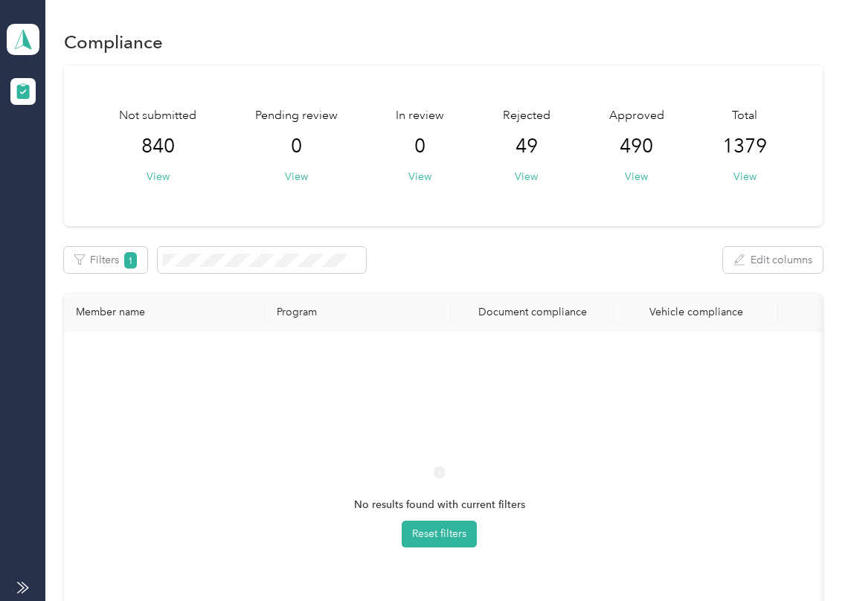
click at [616, 254] on div "Filters 1 Edit columns" at bounding box center [443, 260] width 758 height 26
click at [16, 33] on icon at bounding box center [23, 39] width 22 height 21
click at [52, 155] on div "Log out" at bounding box center [47, 154] width 57 height 16
